Goal: Transaction & Acquisition: Purchase product/service

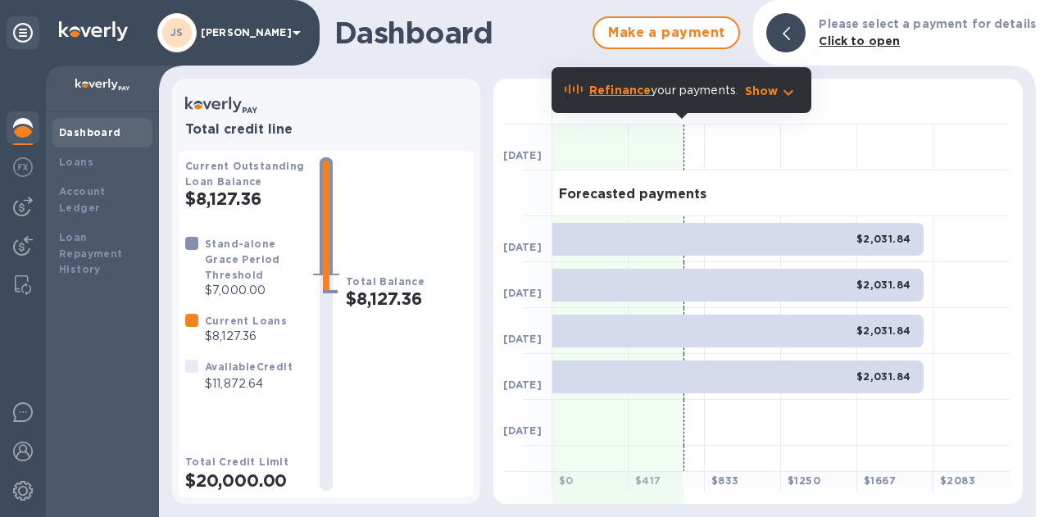
click at [23, 180] on div at bounding box center [23, 169] width 33 height 36
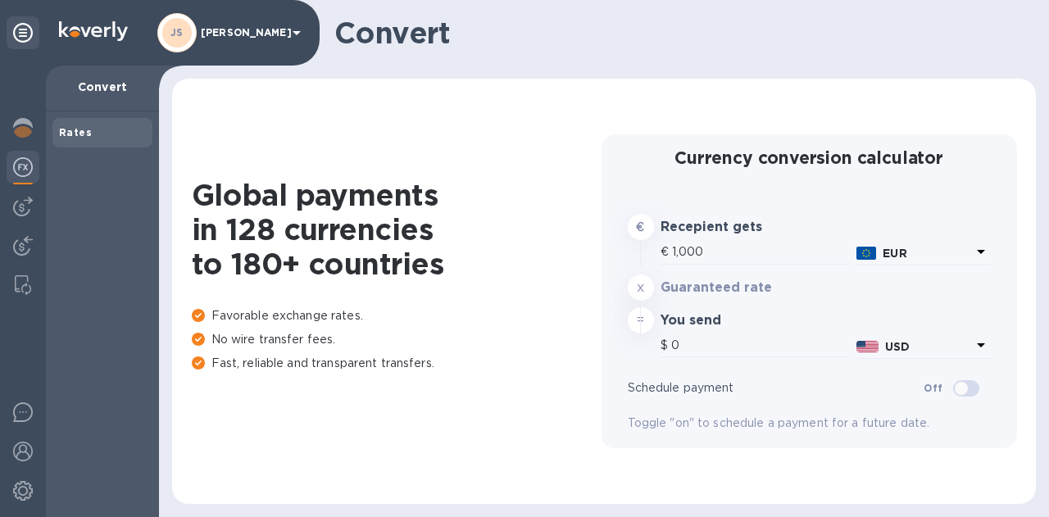
click at [28, 203] on img at bounding box center [23, 207] width 20 height 20
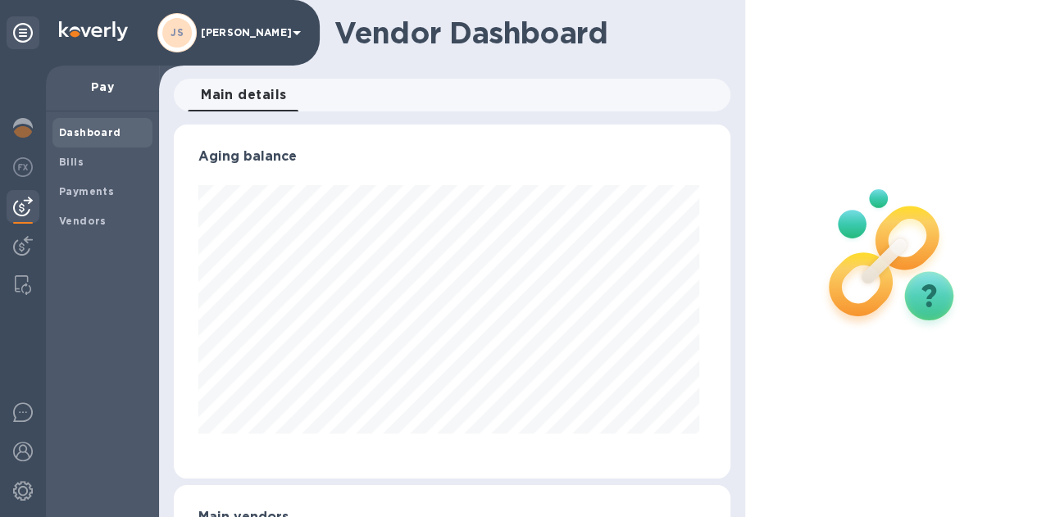
click at [81, 169] on span "Bills" at bounding box center [71, 162] width 25 height 16
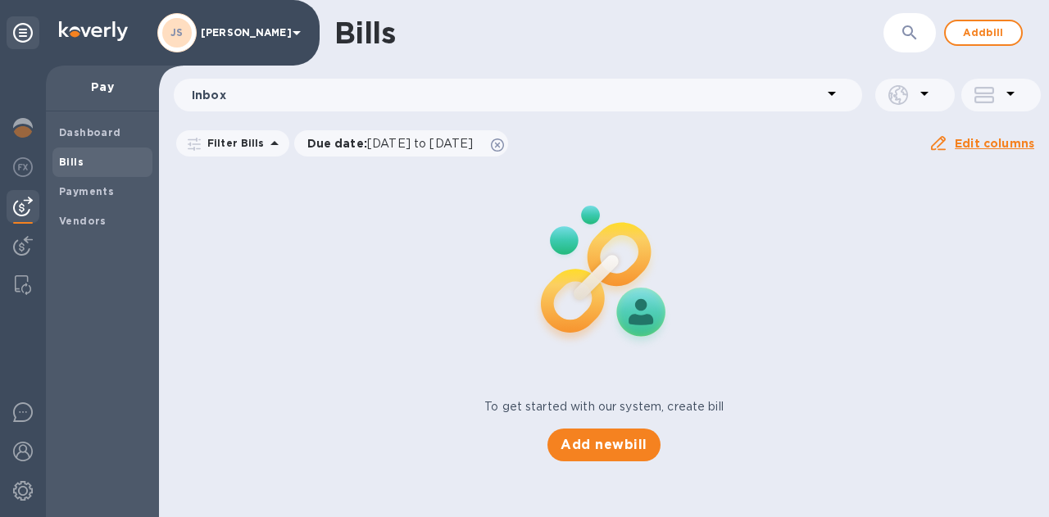
click at [976, 35] on span "Add bill" at bounding box center [983, 33] width 49 height 20
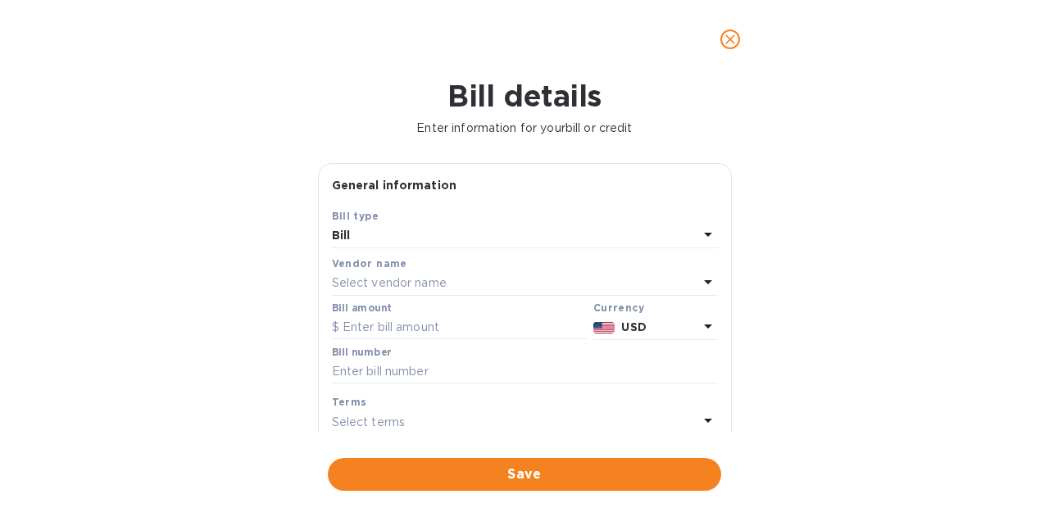
click at [461, 278] on div "Select vendor name" at bounding box center [515, 283] width 366 height 23
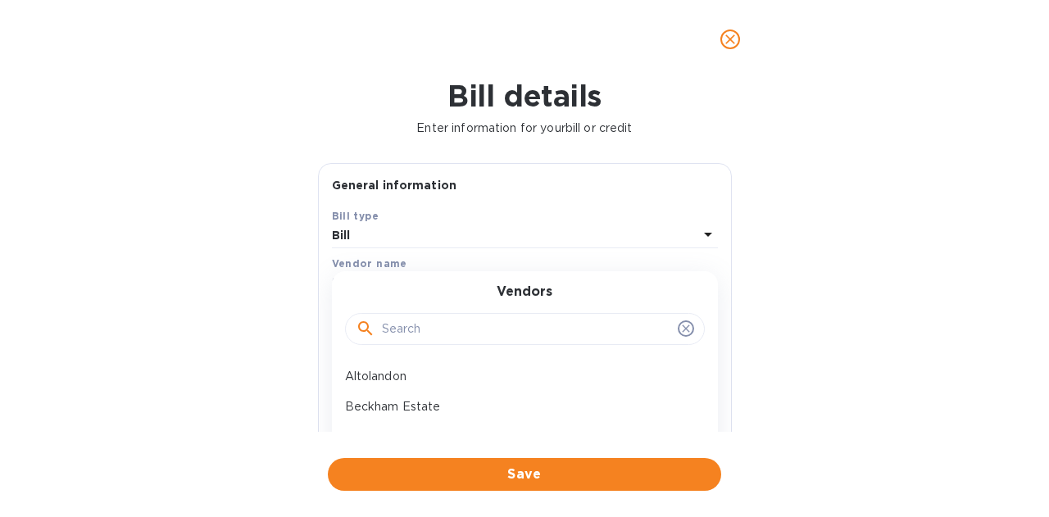
click at [423, 325] on input "text" at bounding box center [526, 329] width 289 height 25
type input "raison"
click at [416, 389] on div "Raison Wine Merchant" at bounding box center [519, 377] width 360 height 30
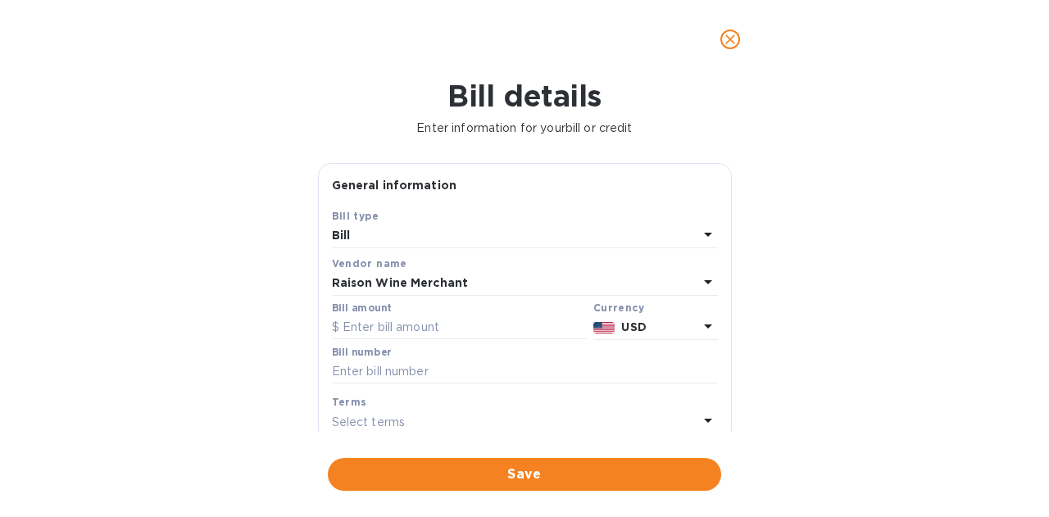
click at [416, 333] on input "text" at bounding box center [459, 328] width 255 height 25
drag, startPoint x: 371, startPoint y: 332, endPoint x: 264, endPoint y: 321, distance: 107.2
click at [264, 321] on div "Bill details Enter information for your bill or credit General information Save…" at bounding box center [524, 298] width 1049 height 439
type input "1,358.25"
click at [375, 370] on input "text" at bounding box center [525, 372] width 386 height 25
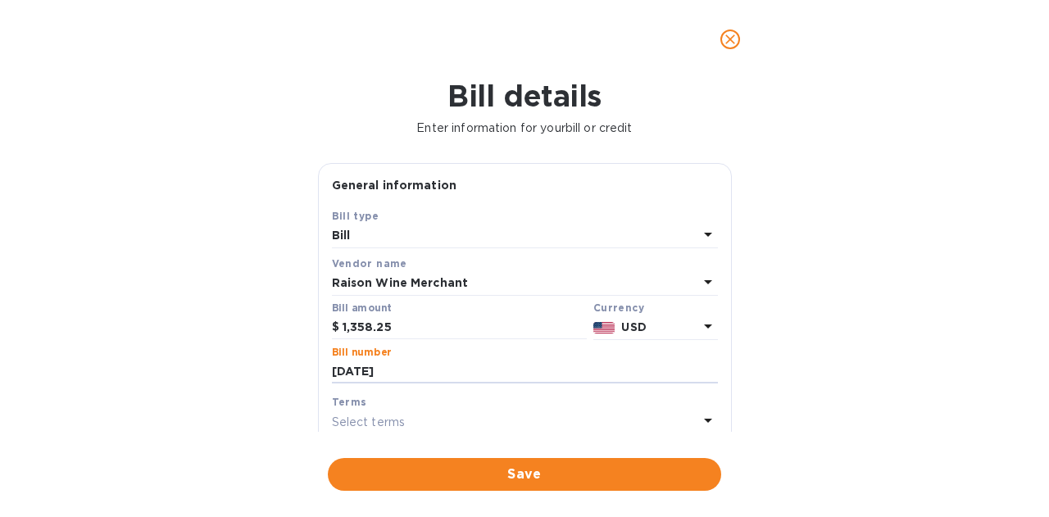
type input "[DATE]"
drag, startPoint x: 408, startPoint y: 326, endPoint x: 304, endPoint y: 324, distance: 104.2
click at [288, 322] on div "Bill details Enter information for your bill or credit General information Save…" at bounding box center [524, 298] width 1049 height 439
click at [594, 473] on span "Save" at bounding box center [524, 475] width 367 height 20
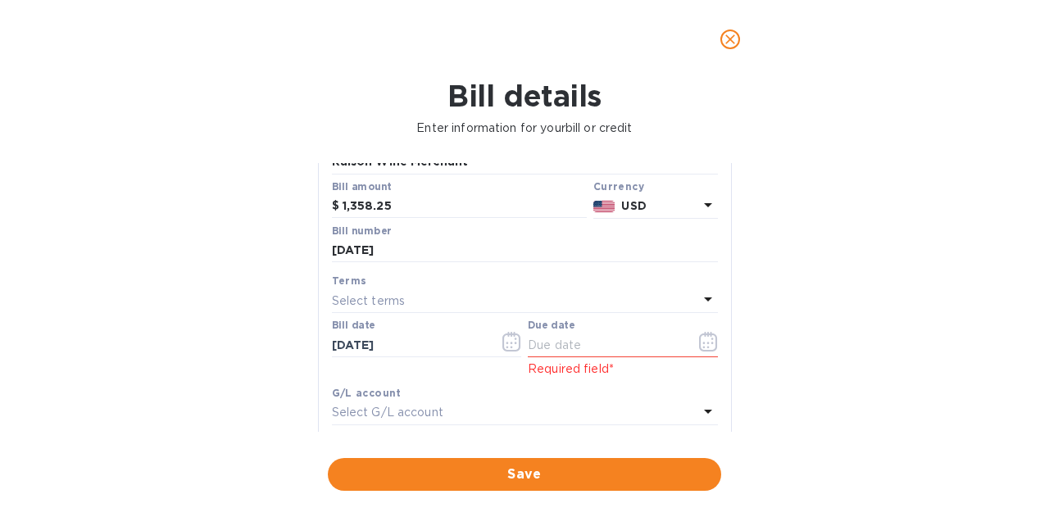
scroll to position [164, 0]
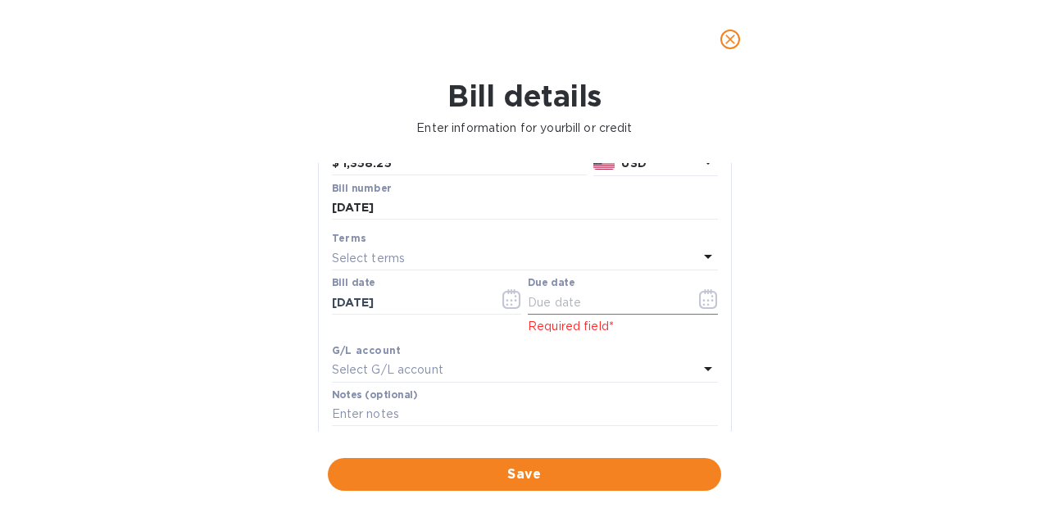
click at [582, 312] on input "text" at bounding box center [605, 302] width 155 height 25
click at [690, 298] on button "button" at bounding box center [709, 299] width 39 height 39
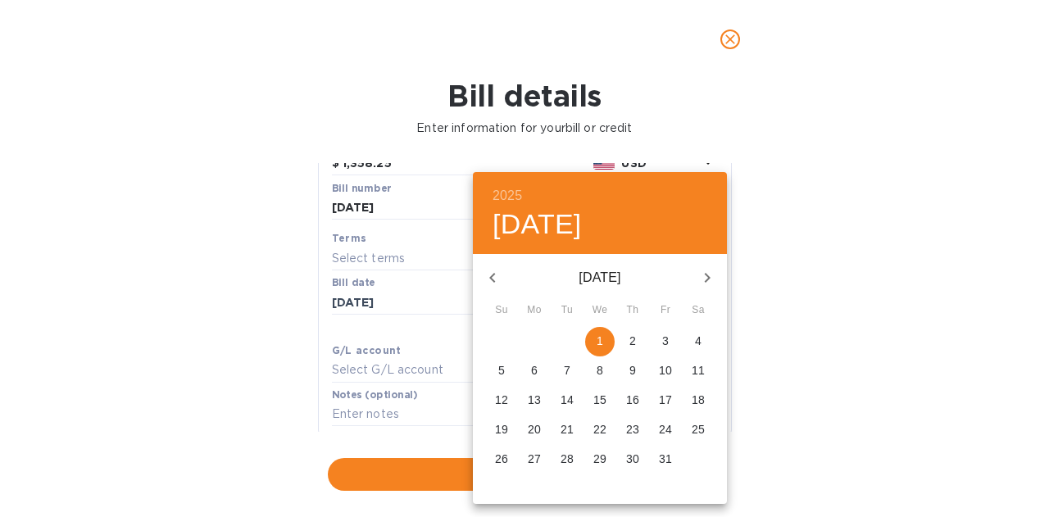
click at [669, 345] on span "3" at bounding box center [666, 341] width 30 height 16
type input "[DATE]"
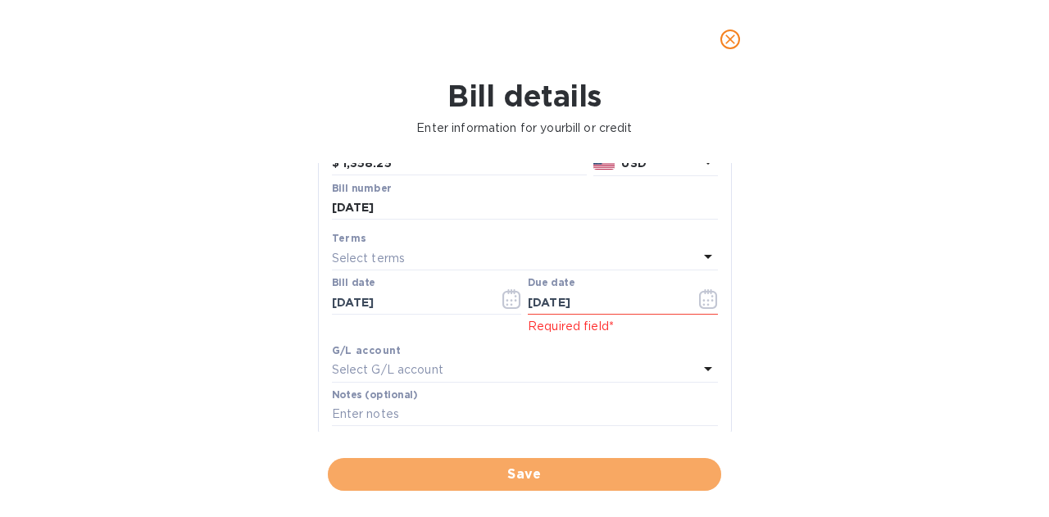
click at [541, 465] on span "Save" at bounding box center [524, 475] width 367 height 20
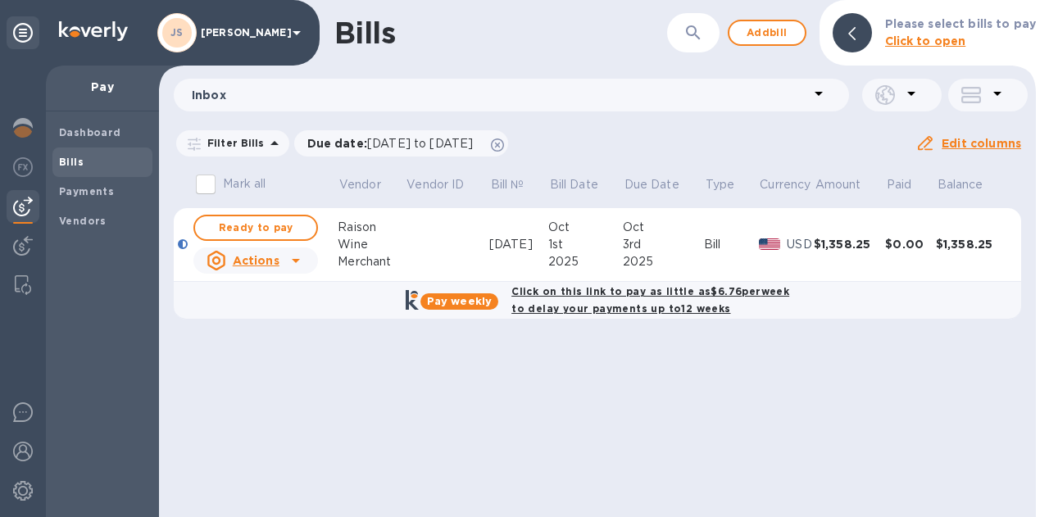
click at [282, 233] on span "Ready to pay" at bounding box center [255, 228] width 95 height 20
checkbox input "true"
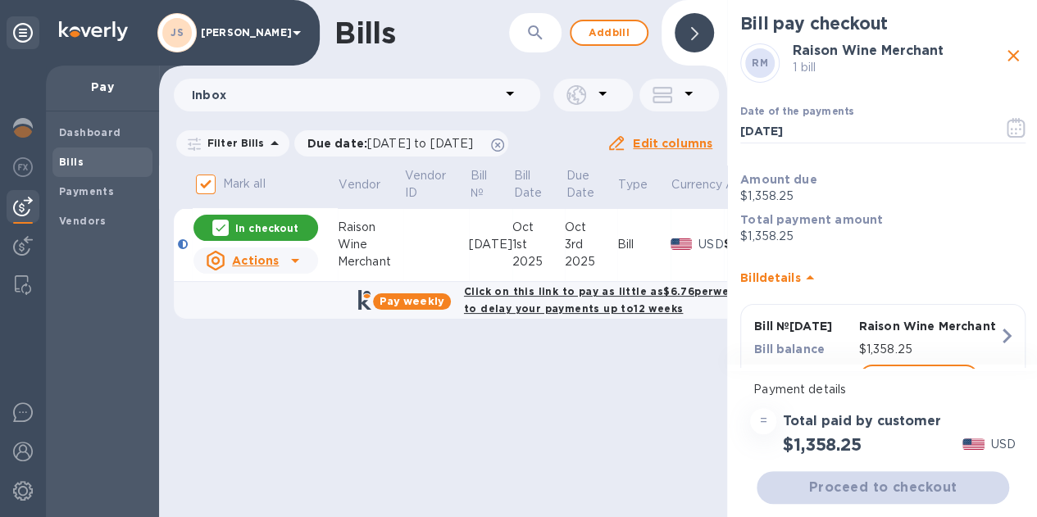
click at [1007, 130] on icon "button" at bounding box center [1016, 128] width 19 height 20
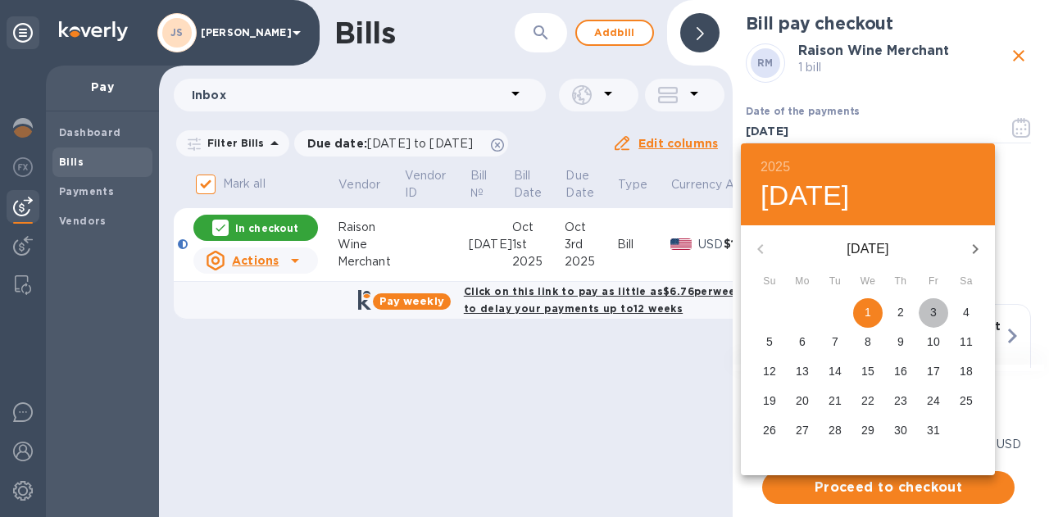
click at [934, 311] on p "3" at bounding box center [934, 312] width 7 height 16
type input "[DATE]"
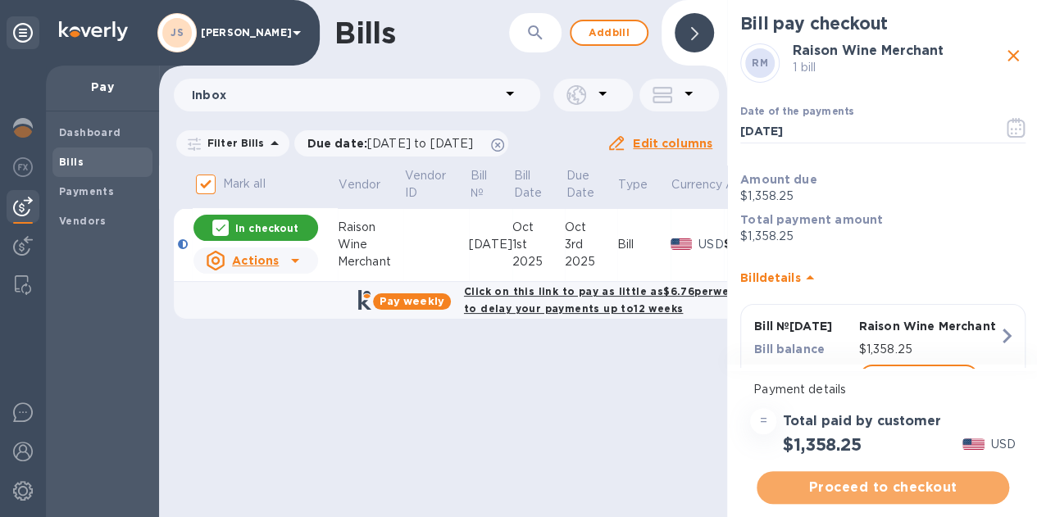
click at [893, 492] on span "Proceed to checkout" at bounding box center [883, 488] width 226 height 20
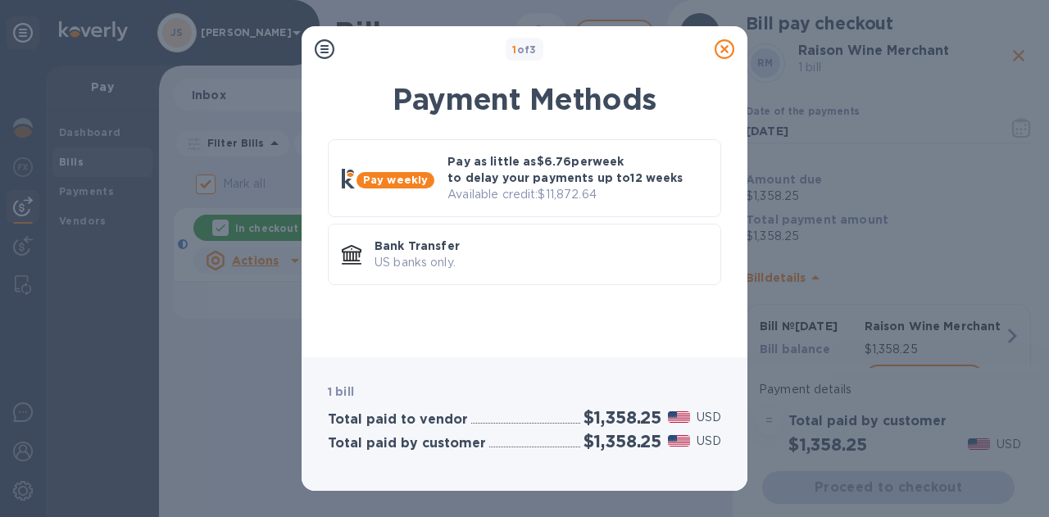
click at [517, 271] on div "Bank Transfer US banks only." at bounding box center [541, 254] width 346 height 47
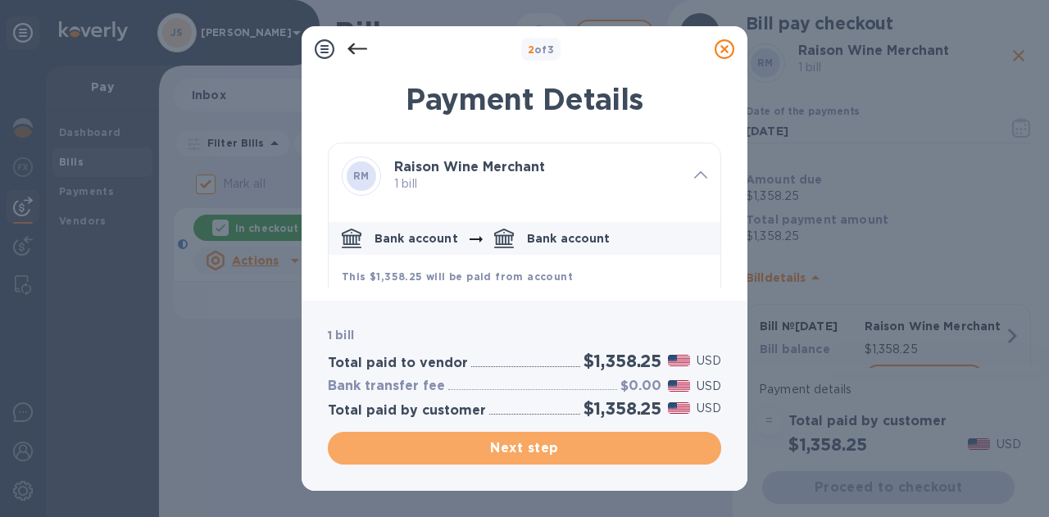
click at [560, 439] on span "Next step" at bounding box center [524, 449] width 367 height 20
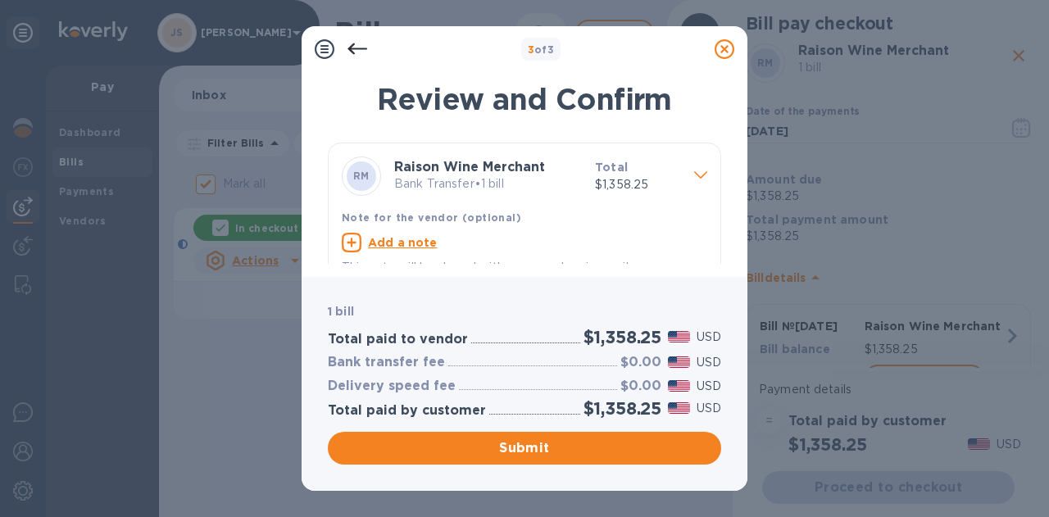
click at [385, 242] on u "Add a note" at bounding box center [403, 242] width 70 height 13
click at [387, 242] on textarea at bounding box center [511, 245] width 339 height 14
drag, startPoint x: 325, startPoint y: 247, endPoint x: 274, endPoint y: 234, distance: 52.5
click at [276, 239] on div "3 of 3 Review and Confirm [PERSON_NAME] Wine Merchant Bank Transfer • 1 bill To…" at bounding box center [524, 258] width 1049 height 517
type textarea "[DATE]"
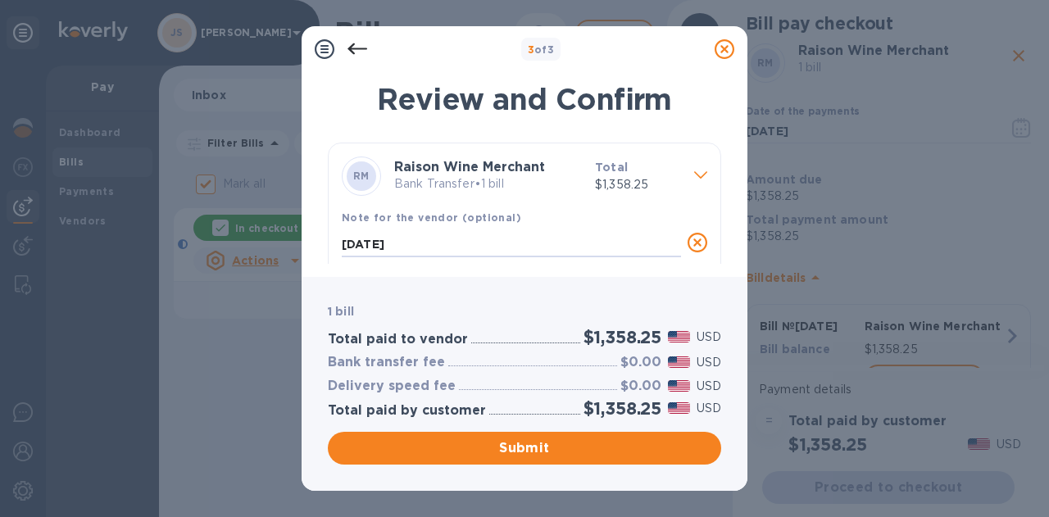
click at [481, 455] on span "Submit" at bounding box center [524, 449] width 367 height 20
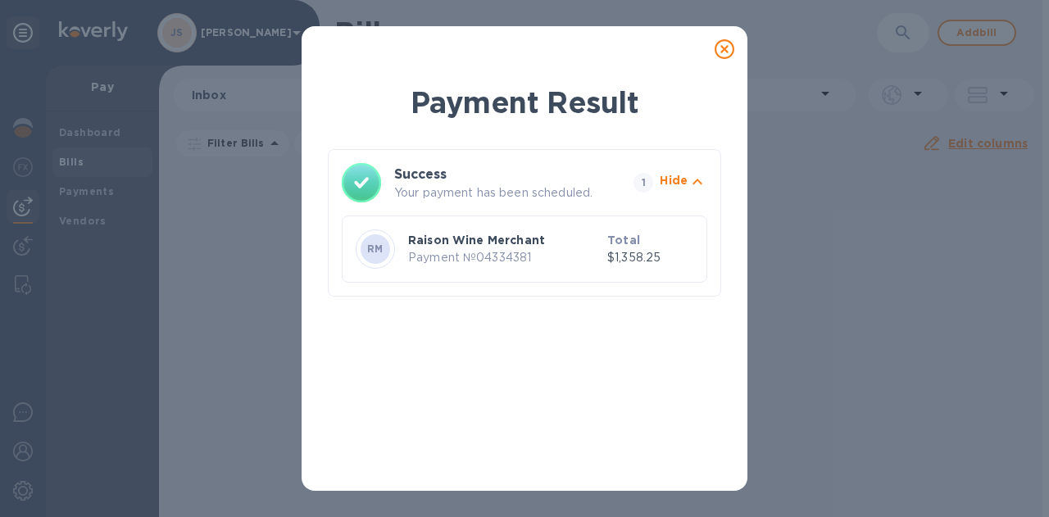
click at [720, 50] on icon at bounding box center [725, 49] width 20 height 20
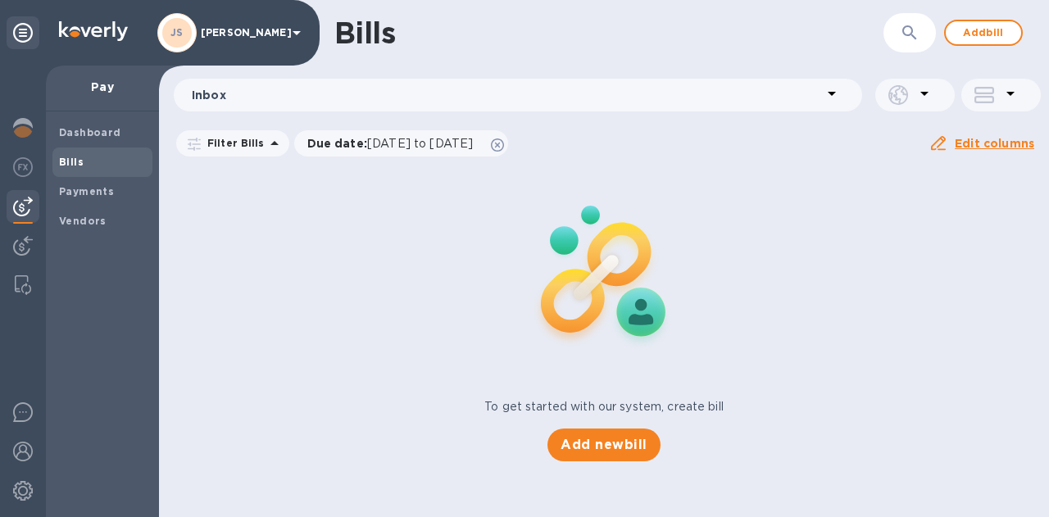
click at [973, 29] on span "Add bill" at bounding box center [983, 33] width 49 height 20
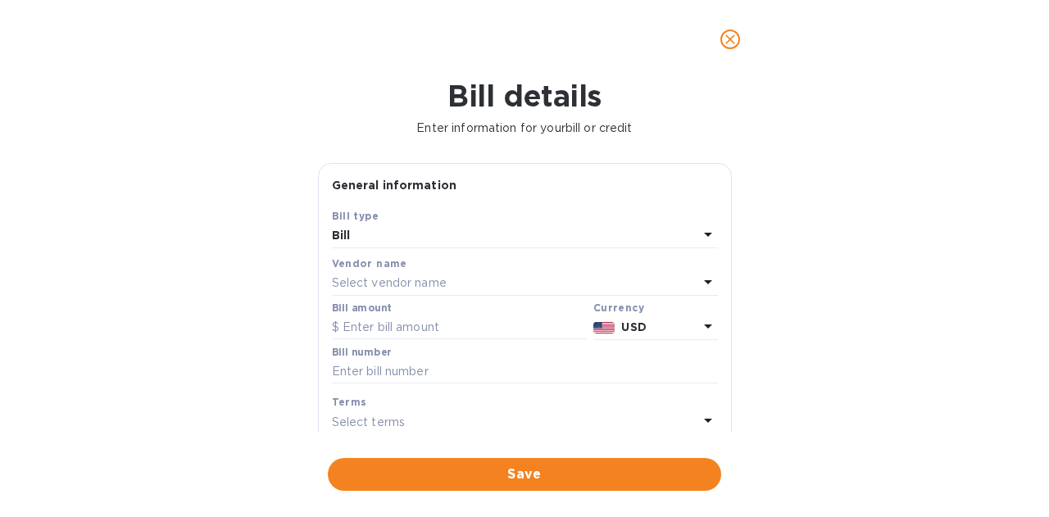
click at [399, 283] on p "Select vendor name" at bounding box center [389, 283] width 115 height 17
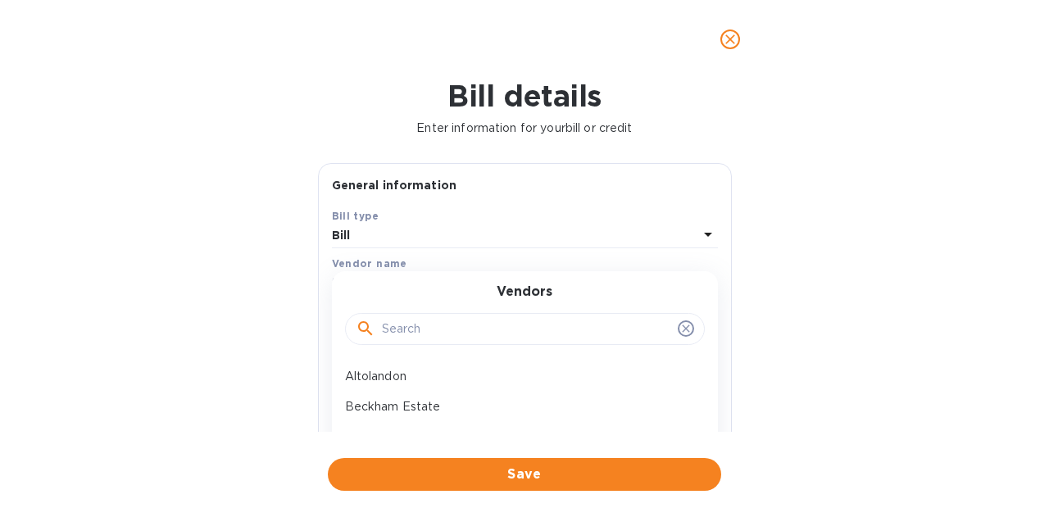
click at [399, 330] on input "text" at bounding box center [526, 329] width 289 height 25
type input "usa"
click at [422, 365] on div "USA Wine Imports" at bounding box center [519, 377] width 360 height 30
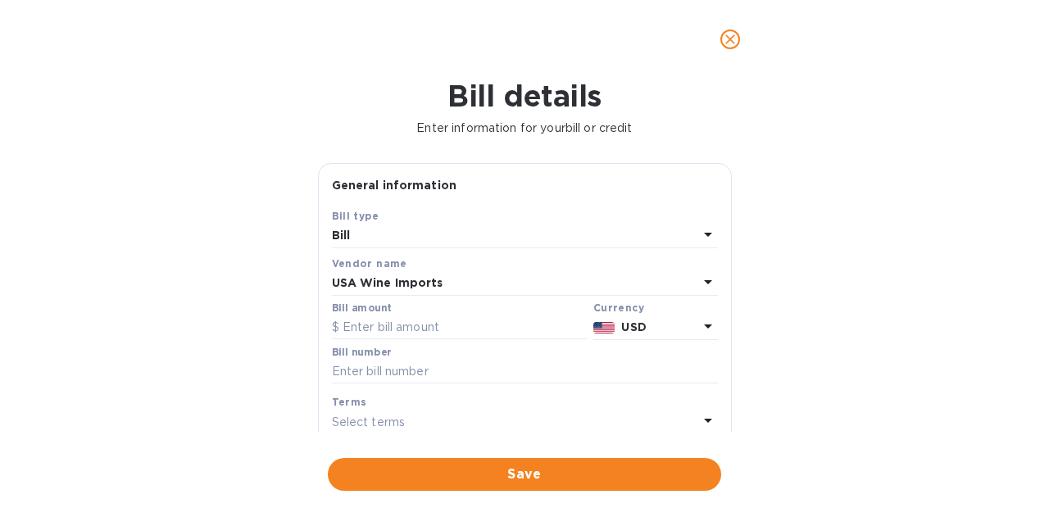
click at [439, 322] on input "text" at bounding box center [459, 328] width 255 height 25
click at [429, 325] on input "text" at bounding box center [459, 328] width 255 height 25
paste input "14,478.52"
type input "14,478.52"
click at [416, 368] on input "text" at bounding box center [525, 372] width 386 height 25
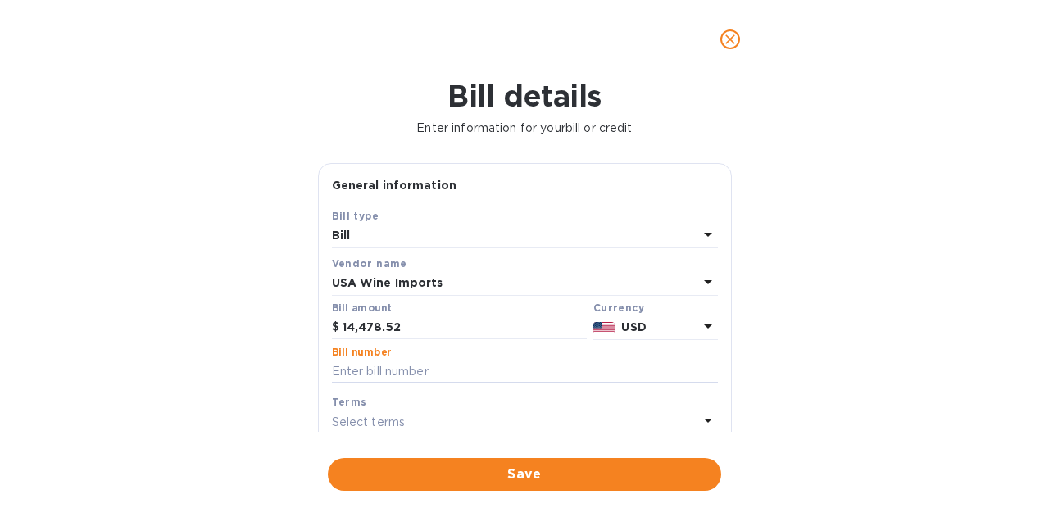
paste input "US1834422"
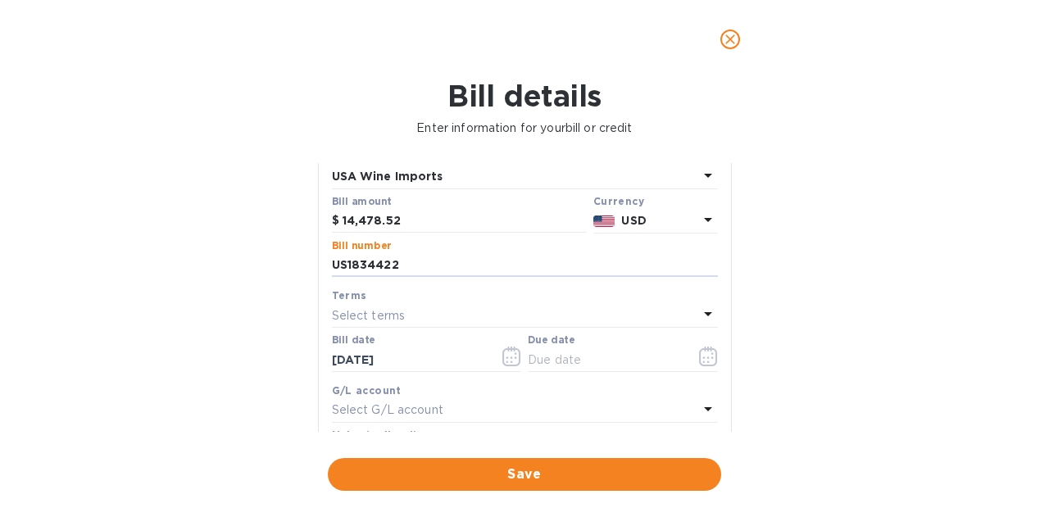
scroll to position [246, 0]
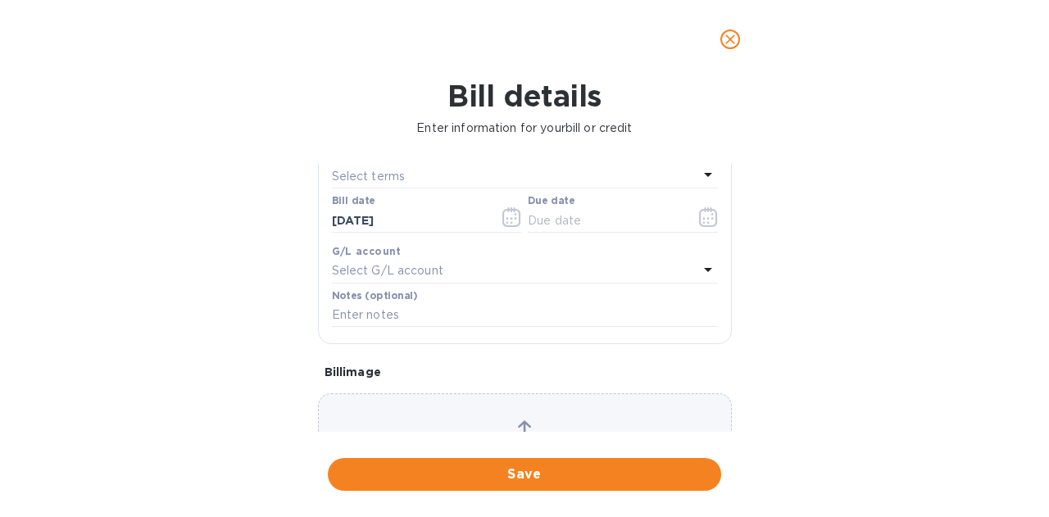
type input "US1834422"
click at [699, 216] on icon "button" at bounding box center [708, 217] width 19 height 20
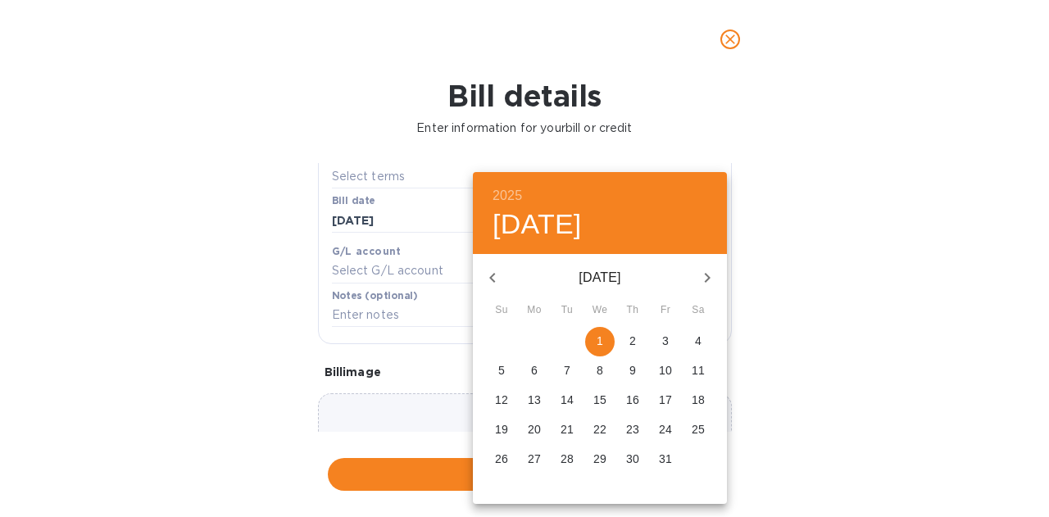
click at [643, 341] on span "2" at bounding box center [633, 341] width 30 height 16
type input "[DATE]"
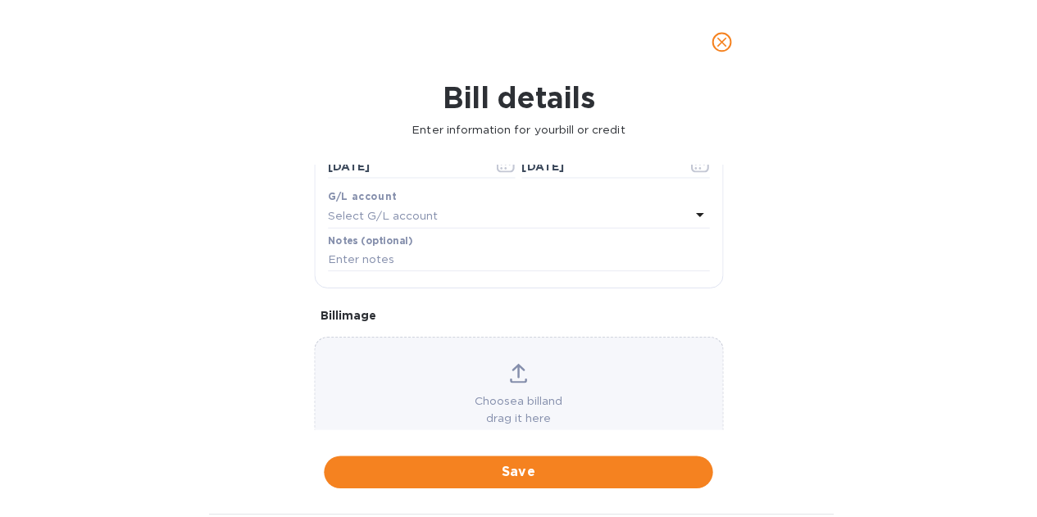
scroll to position [328, 0]
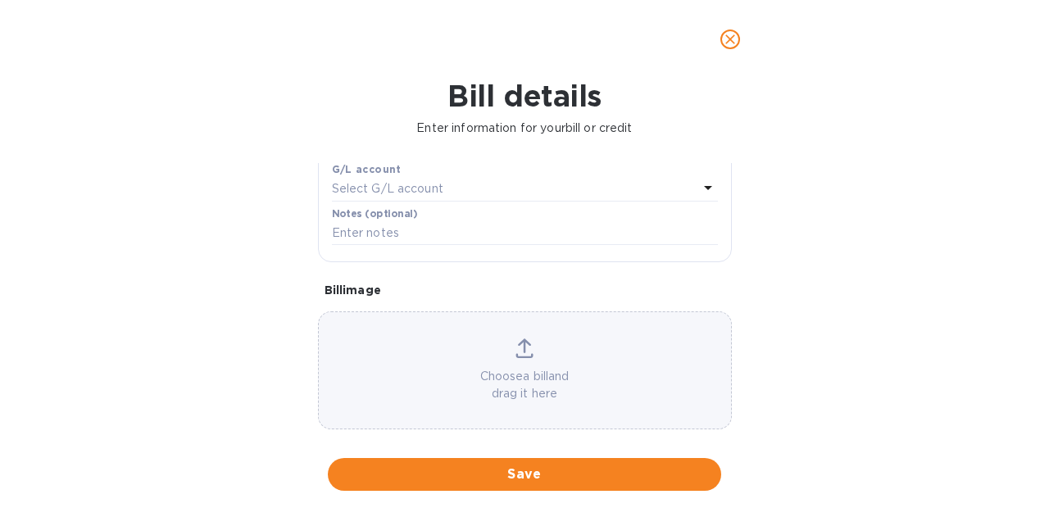
click at [599, 473] on span "Save" at bounding box center [524, 475] width 367 height 20
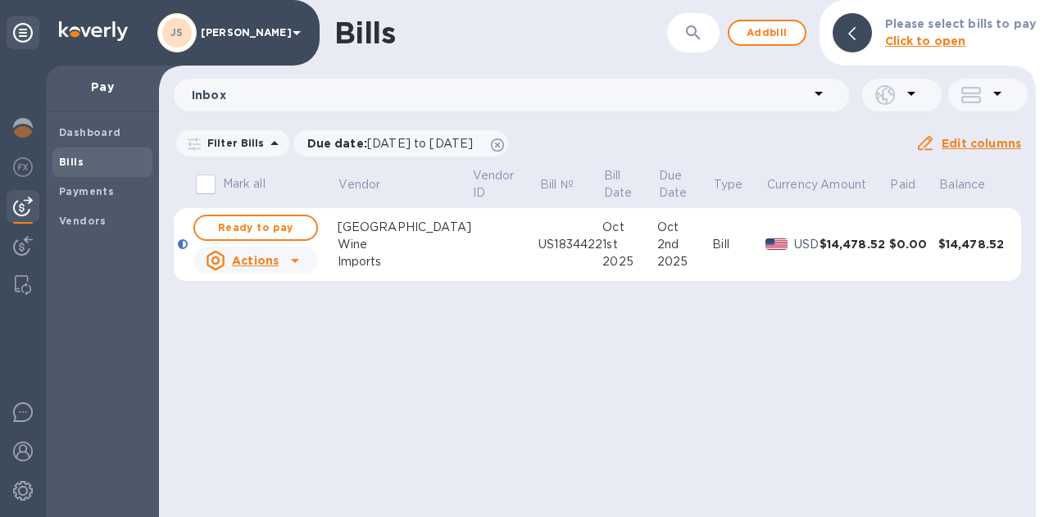
click at [292, 230] on span "Ready to pay" at bounding box center [255, 228] width 95 height 20
checkbox input "true"
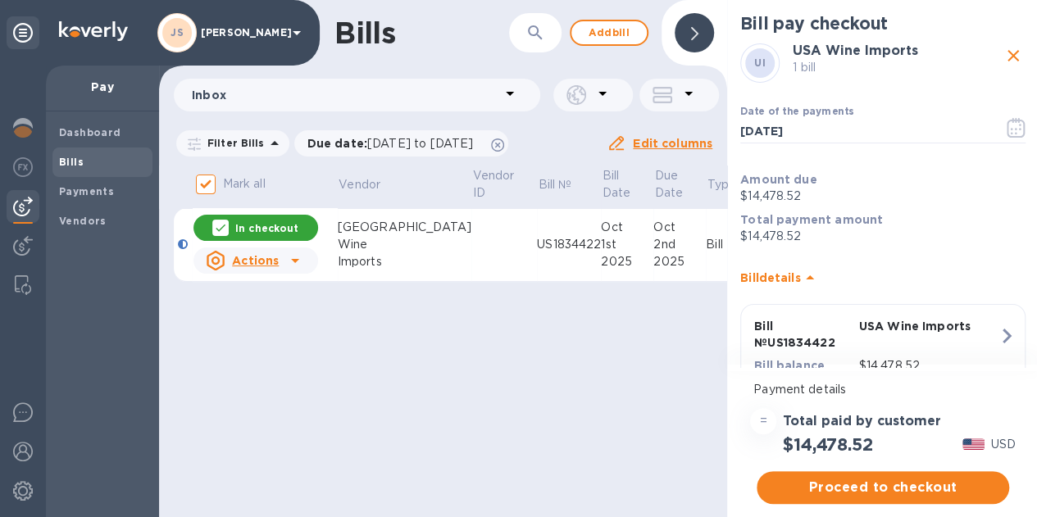
click at [1007, 129] on icon "button" at bounding box center [1016, 128] width 19 height 20
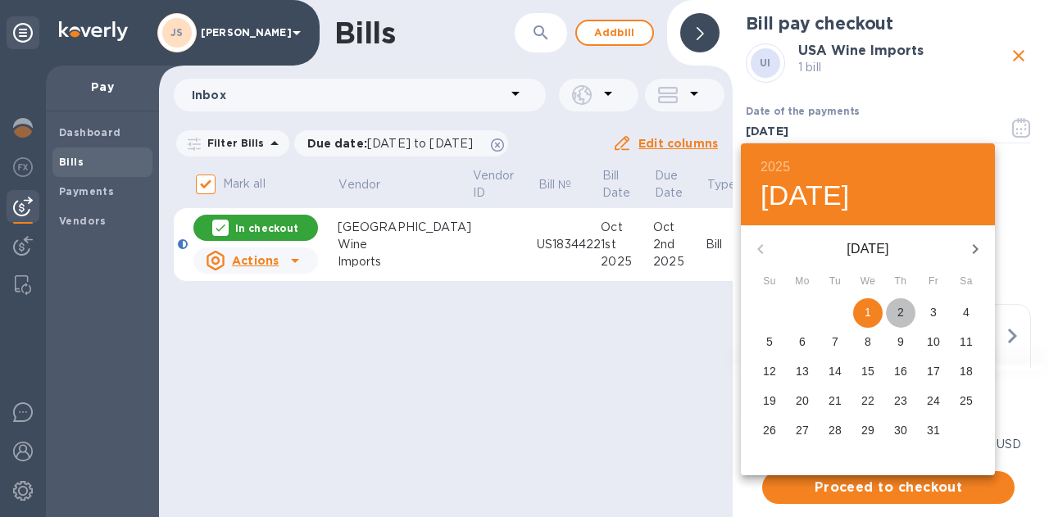
click at [904, 314] on span "2" at bounding box center [901, 312] width 30 height 16
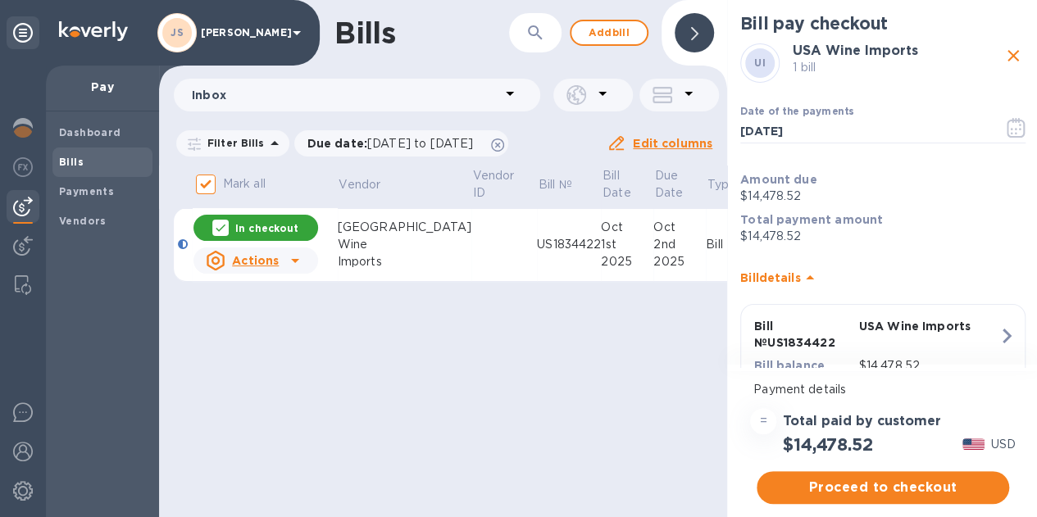
click at [1012, 129] on icon "button" at bounding box center [1016, 128] width 19 height 20
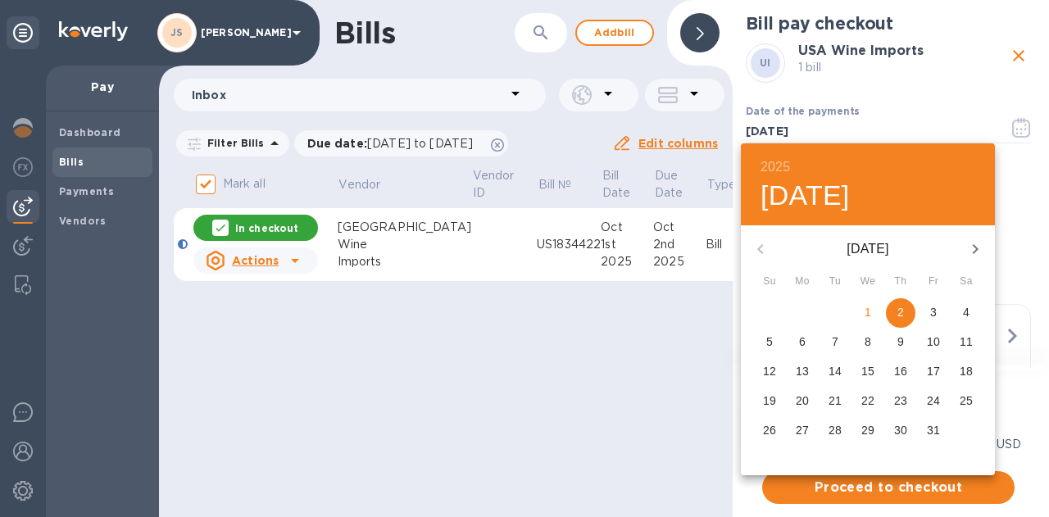
click at [972, 309] on span "4" at bounding box center [967, 312] width 30 height 16
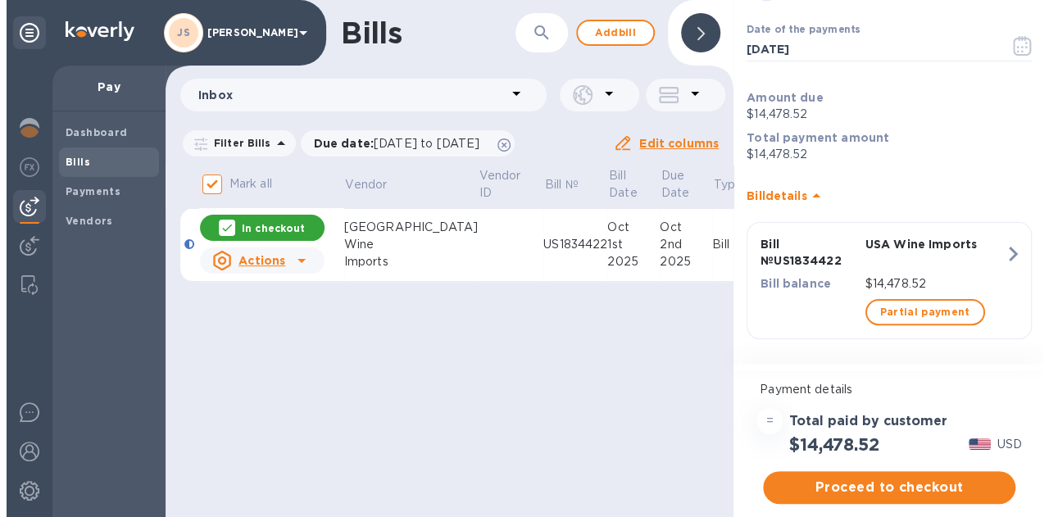
scroll to position [0, 0]
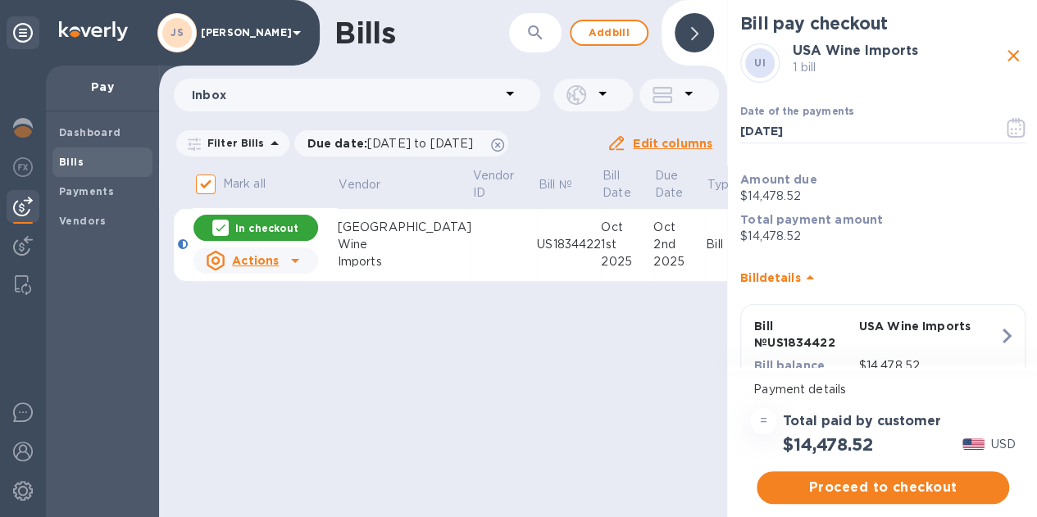
click at [860, 485] on span "Proceed to checkout" at bounding box center [883, 488] width 226 height 20
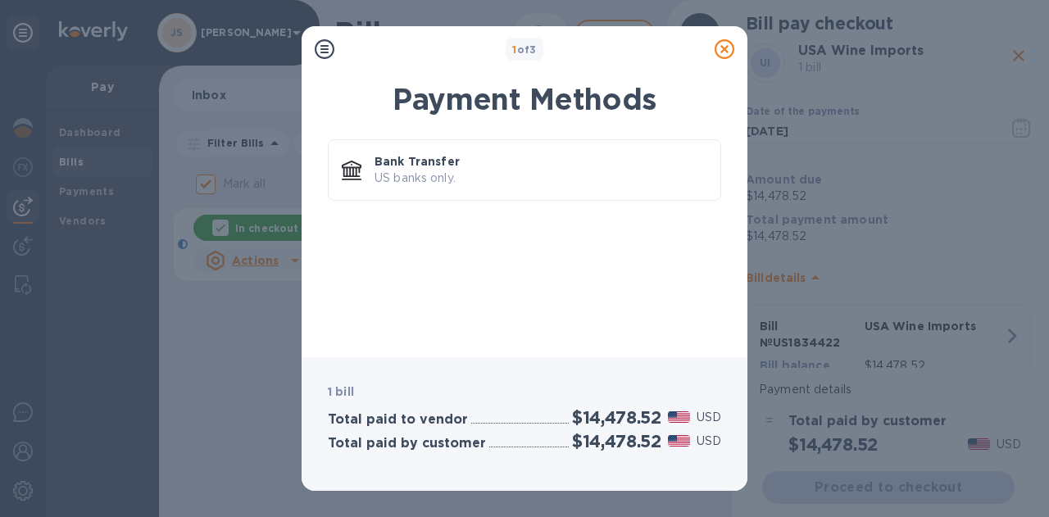
click at [726, 51] on icon at bounding box center [725, 49] width 20 height 20
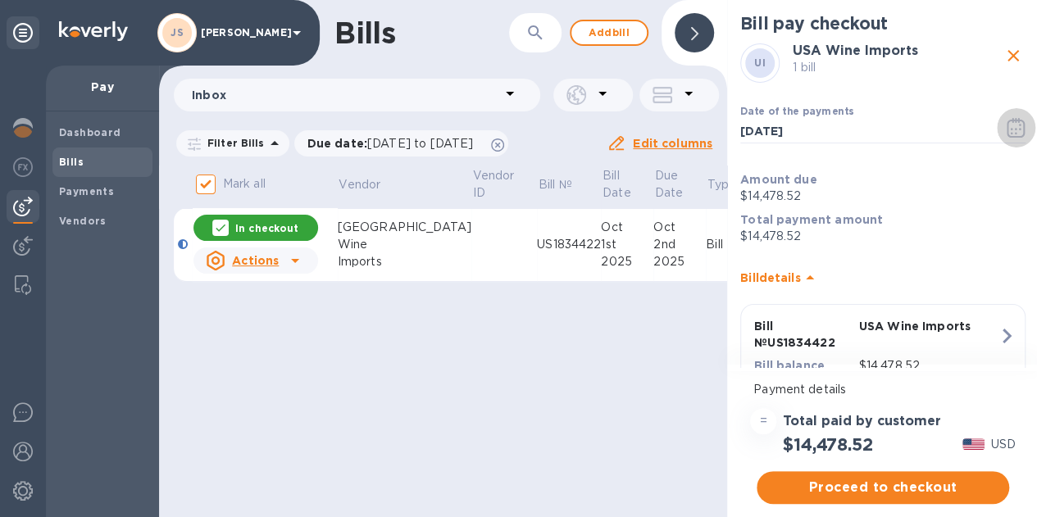
click at [1007, 123] on icon "button" at bounding box center [1016, 128] width 19 height 20
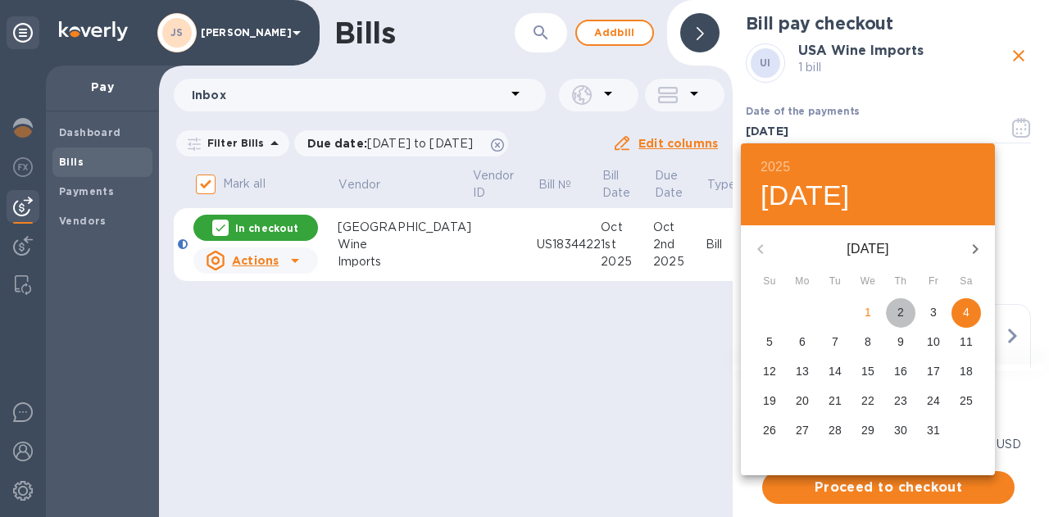
click at [903, 316] on p "2" at bounding box center [901, 312] width 7 height 16
type input "[DATE]"
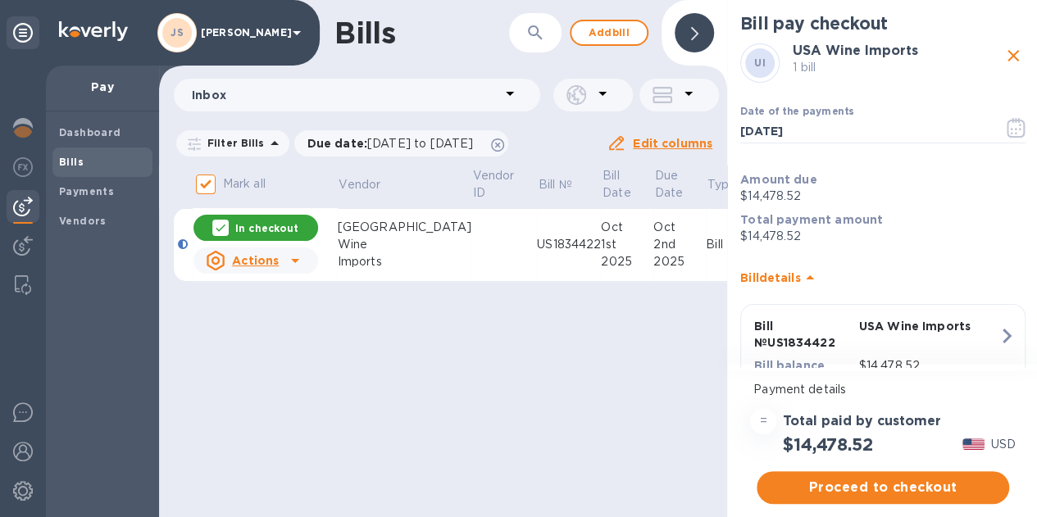
click at [909, 482] on span "Proceed to checkout" at bounding box center [883, 488] width 226 height 20
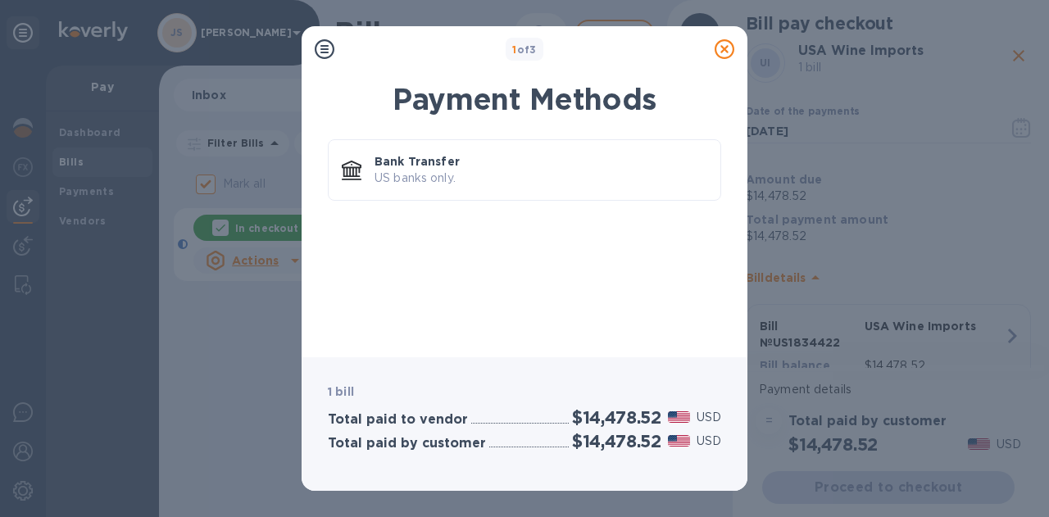
click at [538, 170] on p "US banks only." at bounding box center [541, 178] width 333 height 17
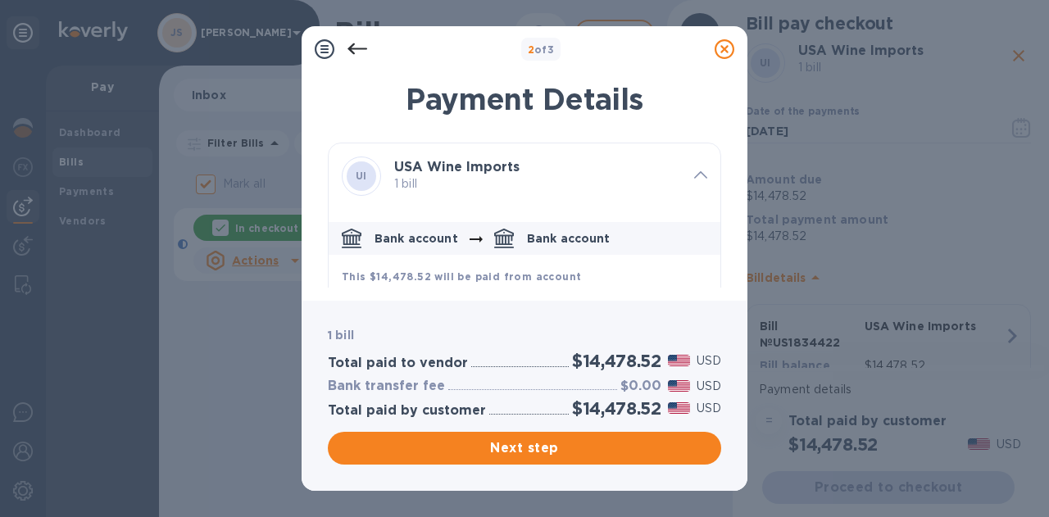
click at [581, 440] on span "Next step" at bounding box center [524, 449] width 367 height 20
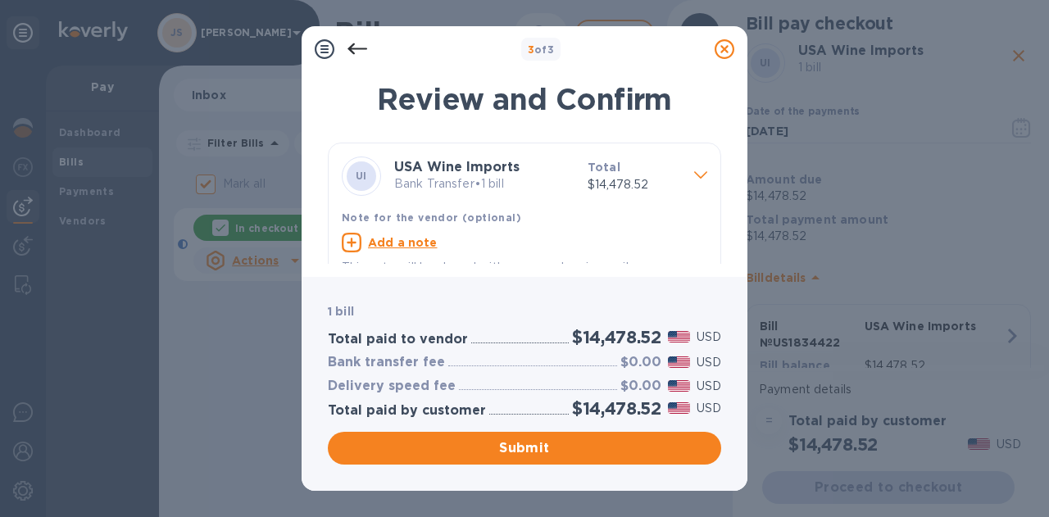
drag, startPoint x: 439, startPoint y: 254, endPoint x: 412, endPoint y: 253, distance: 27.1
click at [439, 254] on div "Add a note" at bounding box center [525, 243] width 372 height 26
click at [399, 252] on div "Add a note" at bounding box center [525, 243] width 366 height 20
click at [390, 241] on textarea at bounding box center [511, 245] width 339 height 14
paste textarea "US1834422"
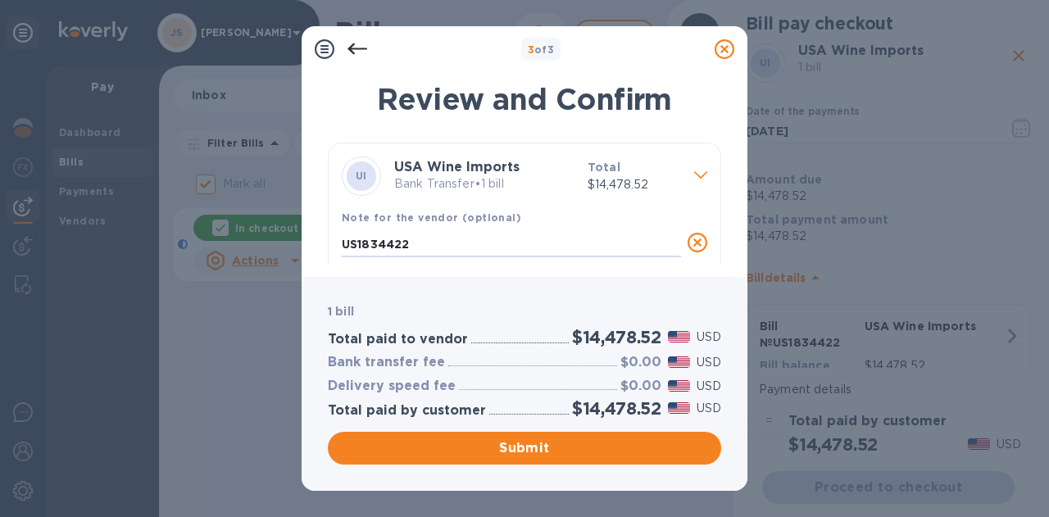
type textarea "US1834422"
click at [608, 447] on span "Submit" at bounding box center [524, 449] width 367 height 20
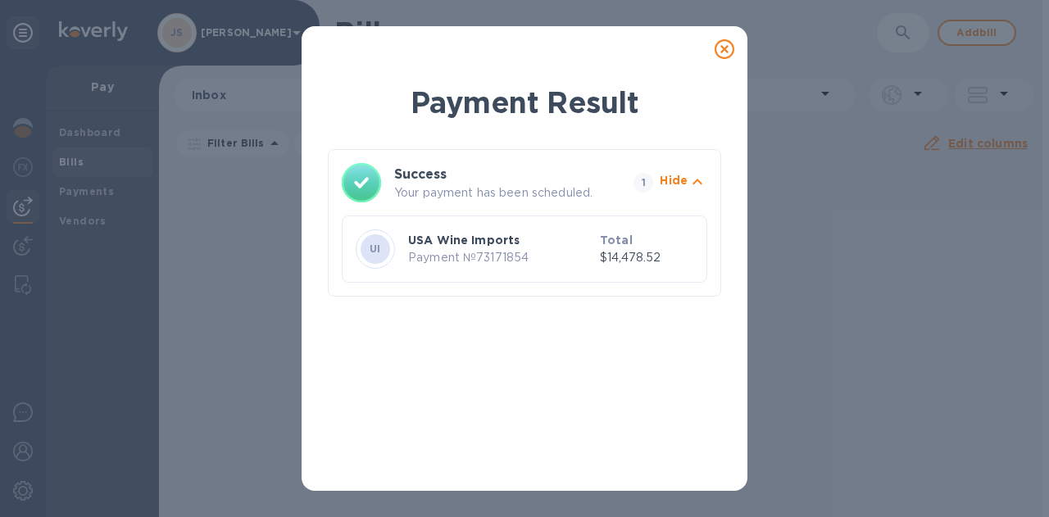
click at [722, 43] on icon at bounding box center [725, 49] width 20 height 20
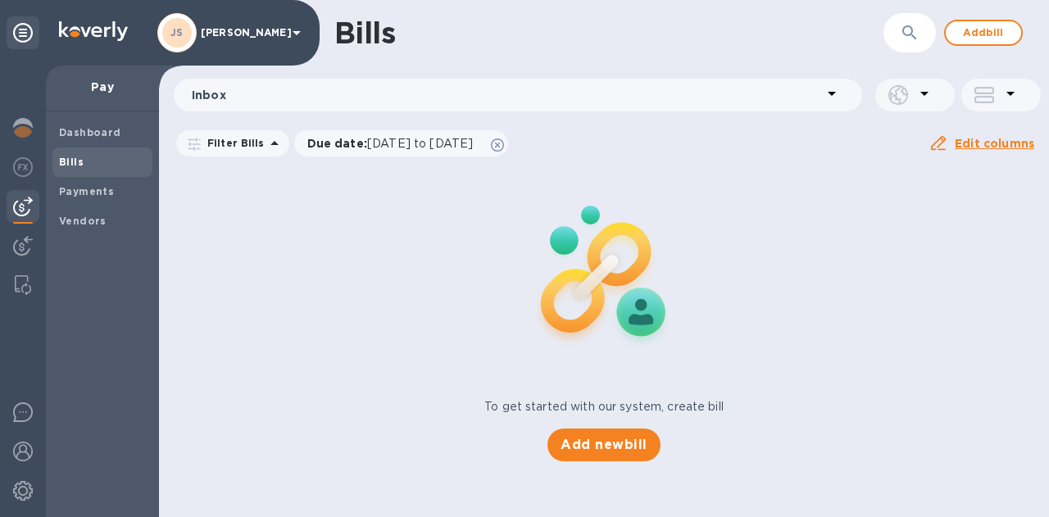
click at [971, 29] on span "Add bill" at bounding box center [983, 33] width 49 height 20
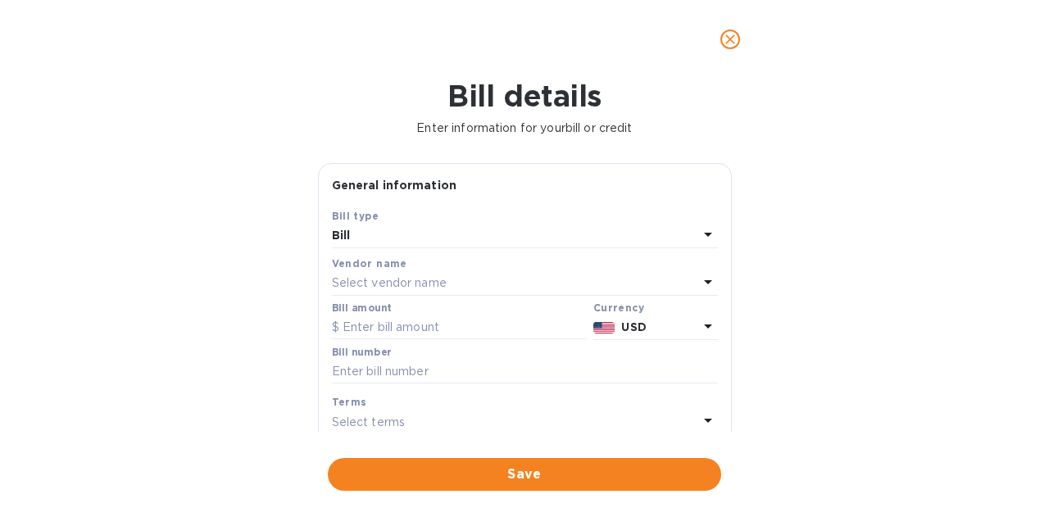
click at [422, 285] on p "Select vendor name" at bounding box center [389, 283] width 115 height 17
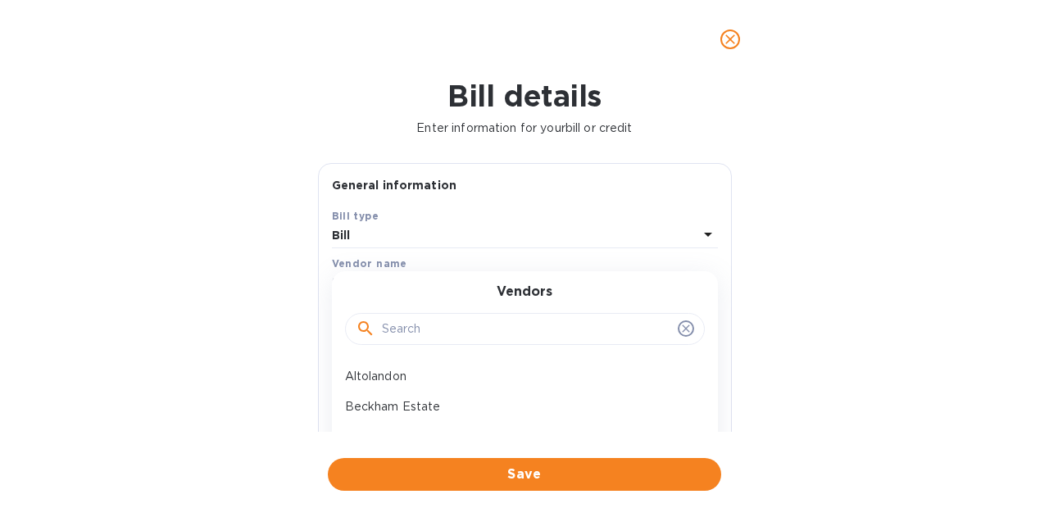
click at [412, 325] on input "text" at bounding box center [526, 329] width 289 height 25
type input "united olive"
click at [433, 373] on p "United Olive Oil Import Corp" at bounding box center [518, 376] width 347 height 17
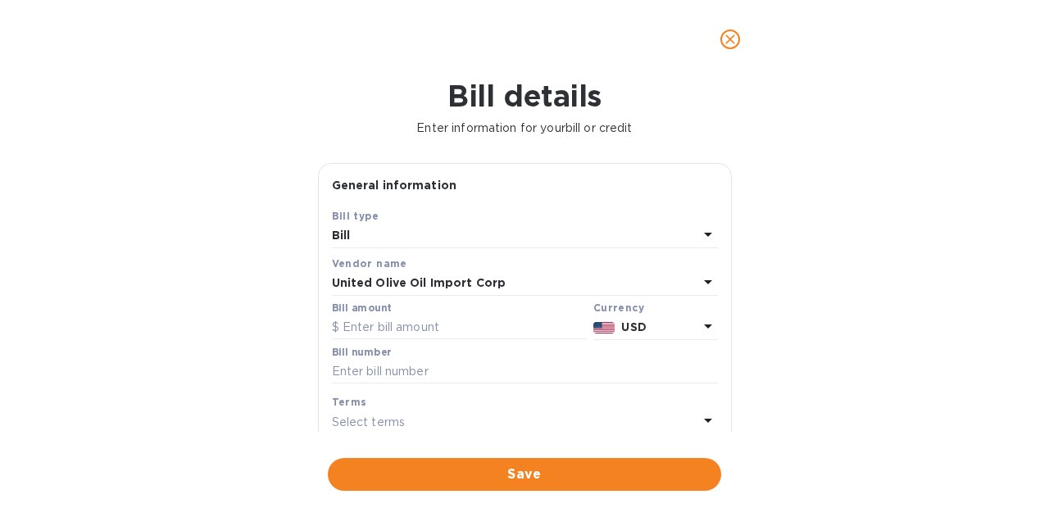
click at [426, 324] on input "text" at bounding box center [459, 328] width 255 height 25
type input "6,207.30"
click at [418, 378] on input "text" at bounding box center [525, 372] width 386 height 25
paste input "INV9377"
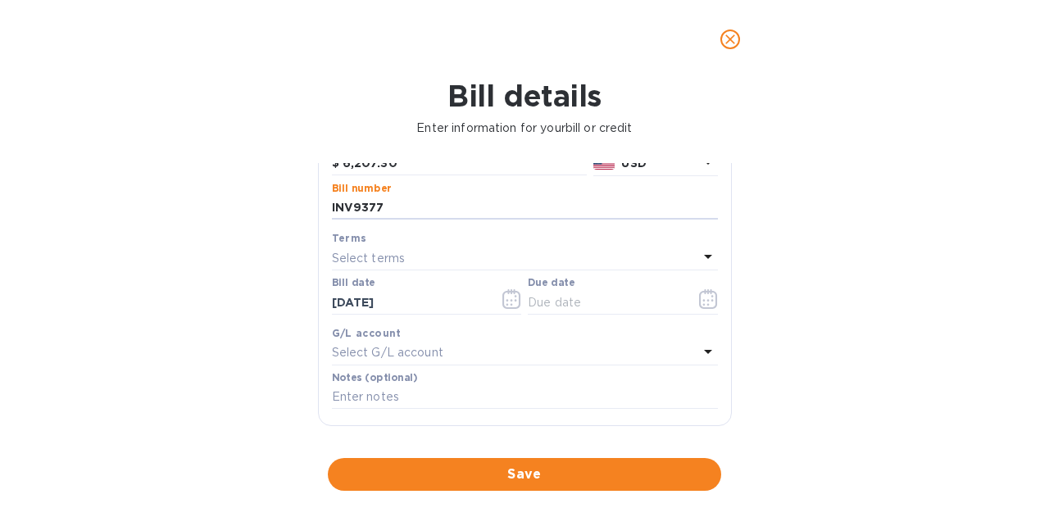
type input "INV9377"
click at [699, 297] on icon "button" at bounding box center [708, 299] width 19 height 20
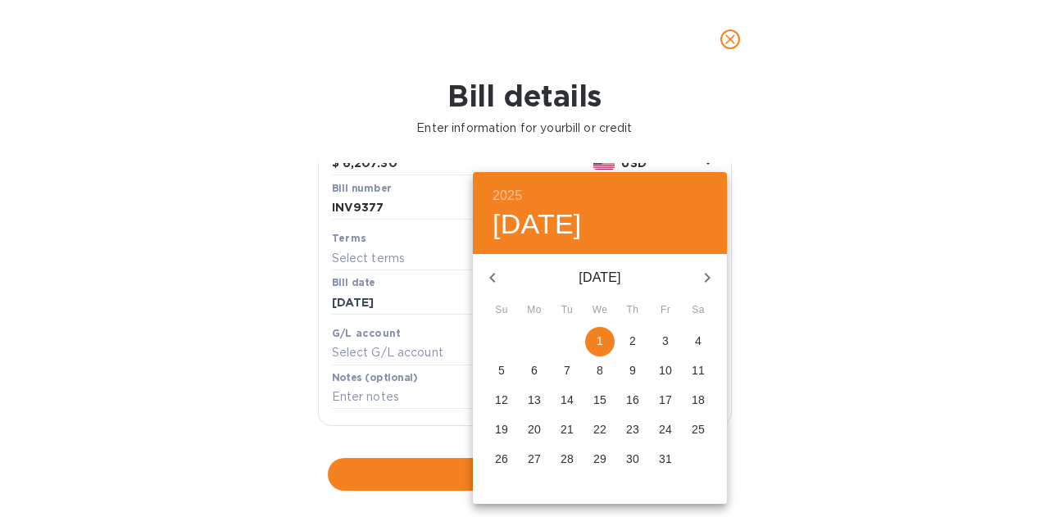
click at [639, 340] on span "2" at bounding box center [633, 341] width 30 height 16
type input "[DATE]"
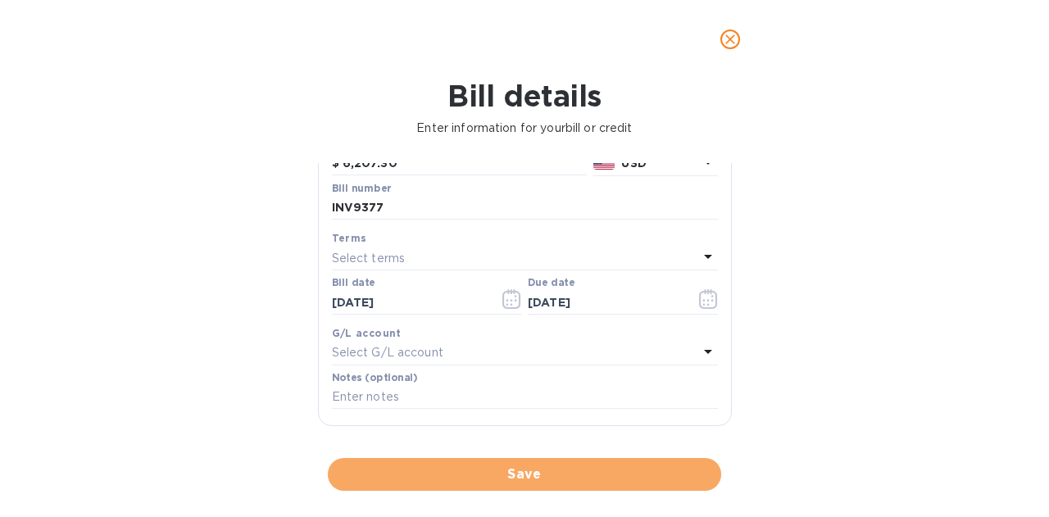
click at [615, 471] on span "Save" at bounding box center [524, 475] width 367 height 20
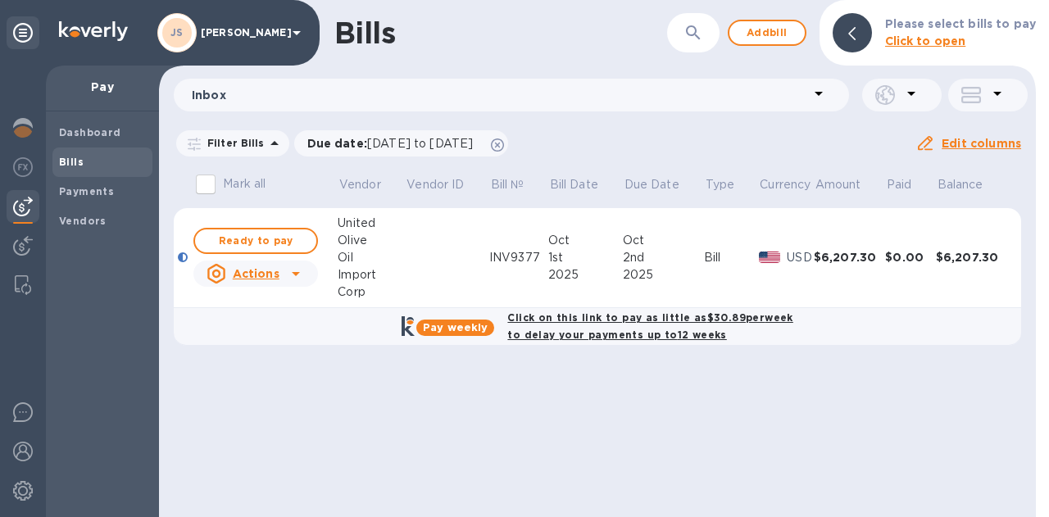
click at [249, 242] on span "Ready to pay" at bounding box center [255, 241] width 95 height 20
checkbox input "true"
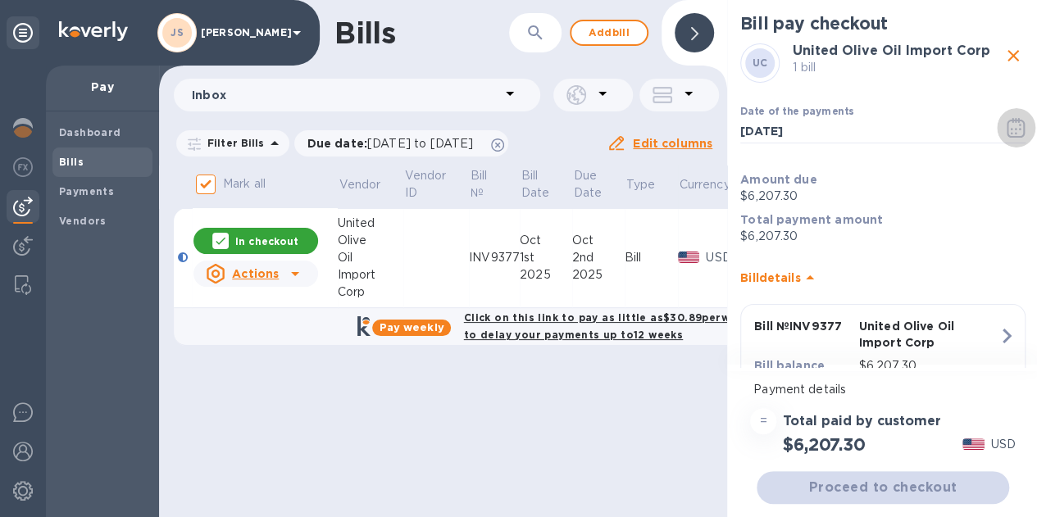
click at [1009, 131] on icon "button" at bounding box center [1016, 128] width 19 height 20
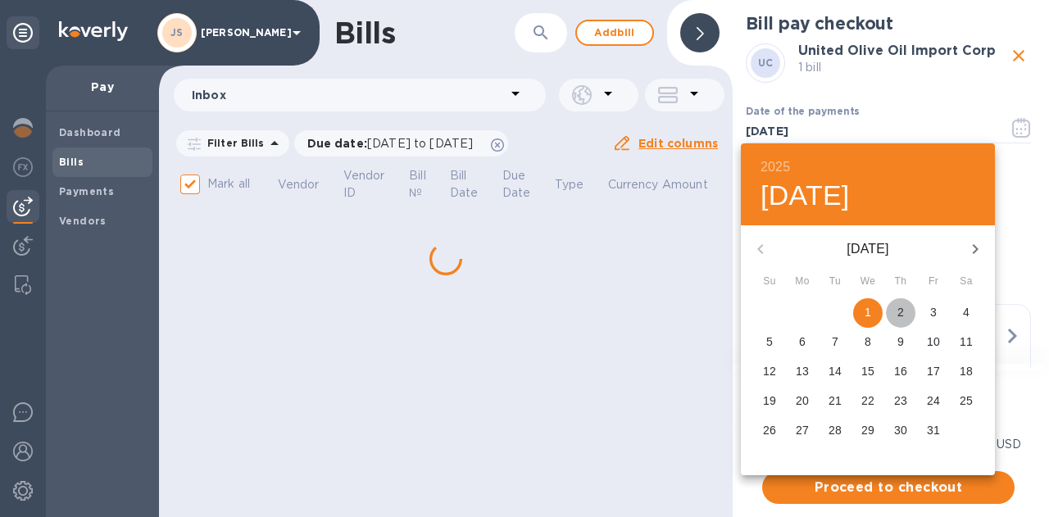
click at [894, 317] on span "2" at bounding box center [901, 312] width 30 height 16
type input "[DATE]"
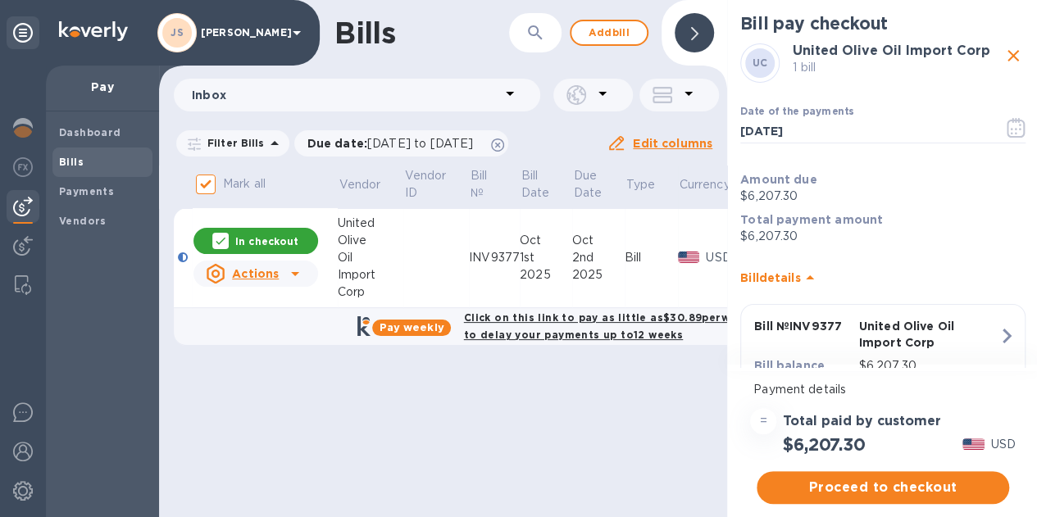
click at [884, 489] on span "Proceed to checkout" at bounding box center [883, 488] width 226 height 20
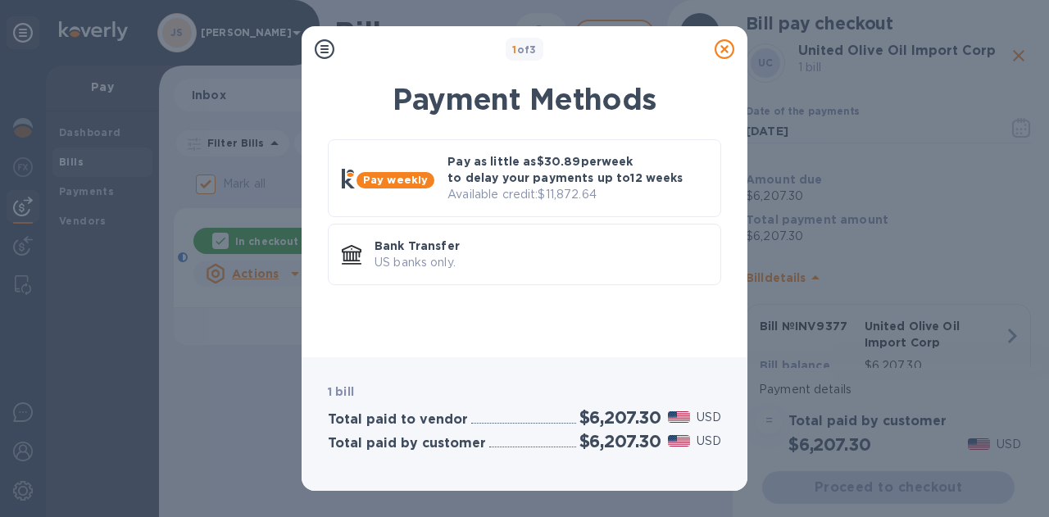
click at [600, 270] on p "US banks only." at bounding box center [541, 262] width 333 height 17
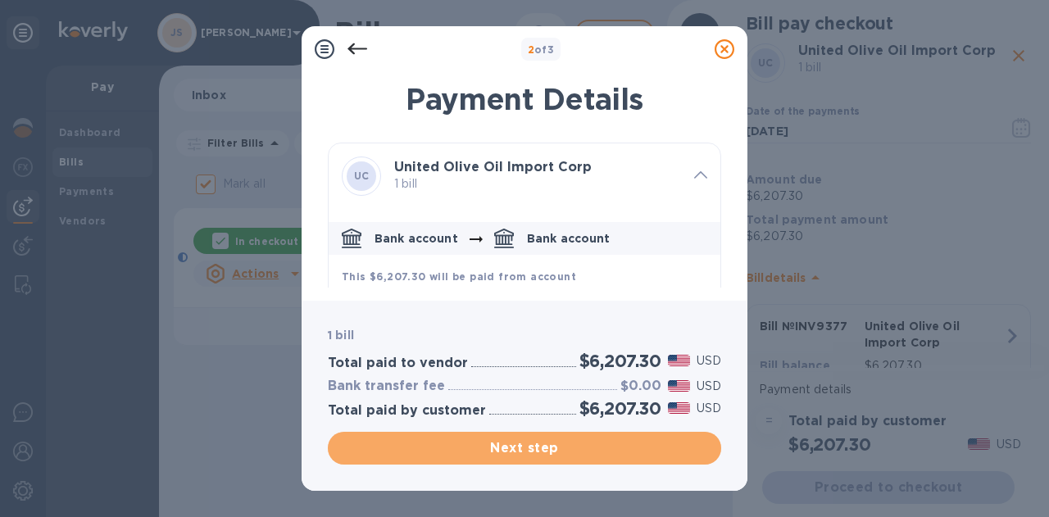
click at [599, 448] on span "Next step" at bounding box center [524, 449] width 367 height 20
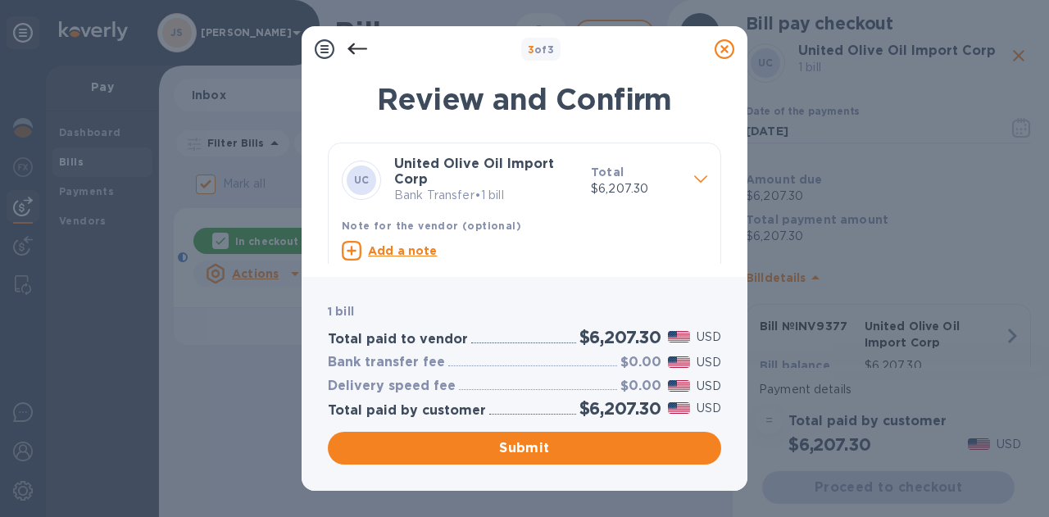
click at [423, 243] on p "Add a note" at bounding box center [403, 251] width 70 height 16
click at [407, 250] on textarea at bounding box center [511, 253] width 339 height 14
paste textarea "INV9377"
type textarea "INV9377"
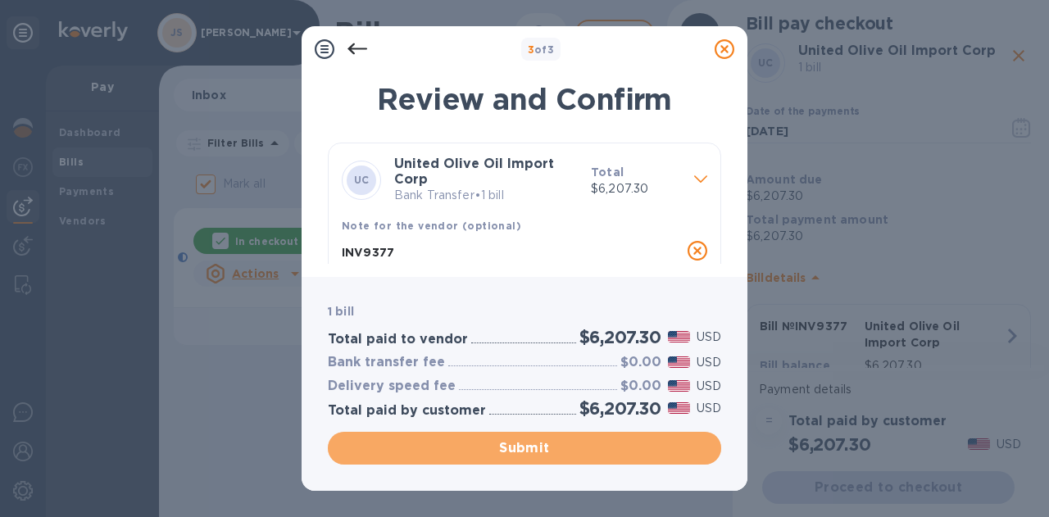
click at [551, 440] on span "Submit" at bounding box center [524, 449] width 367 height 20
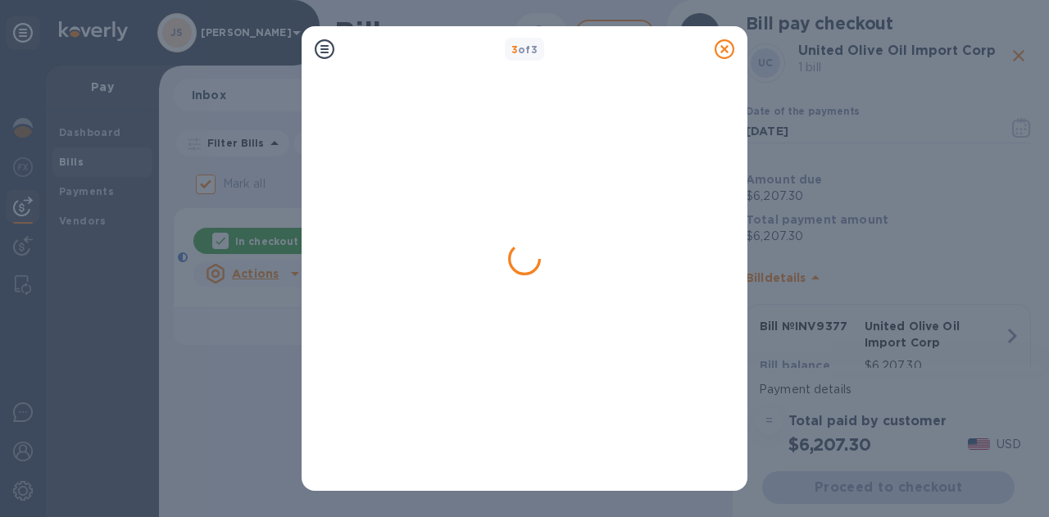
checkbox input "false"
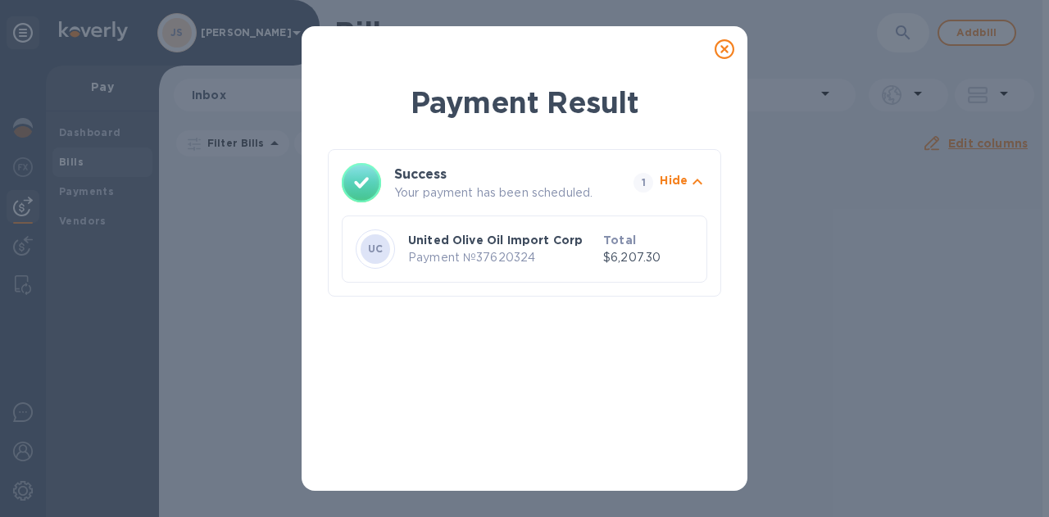
click at [721, 52] on icon at bounding box center [725, 49] width 20 height 20
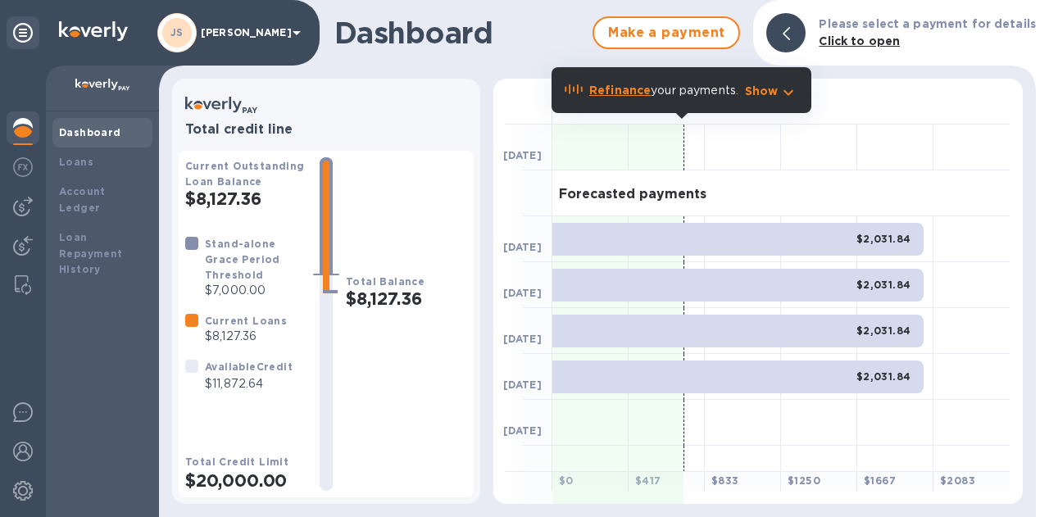
click at [24, 196] on div at bounding box center [23, 206] width 33 height 33
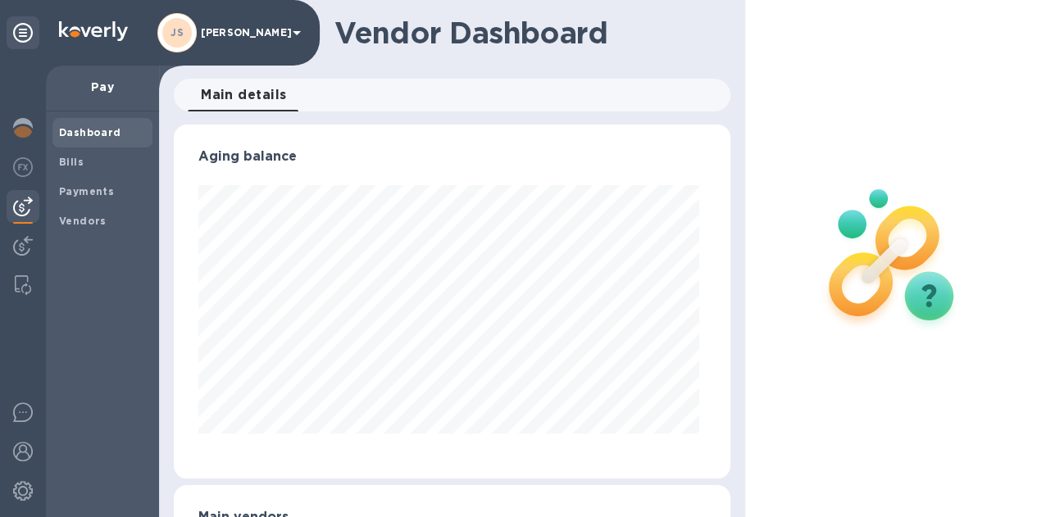
click at [105, 157] on span "Bills" at bounding box center [102, 162] width 87 height 16
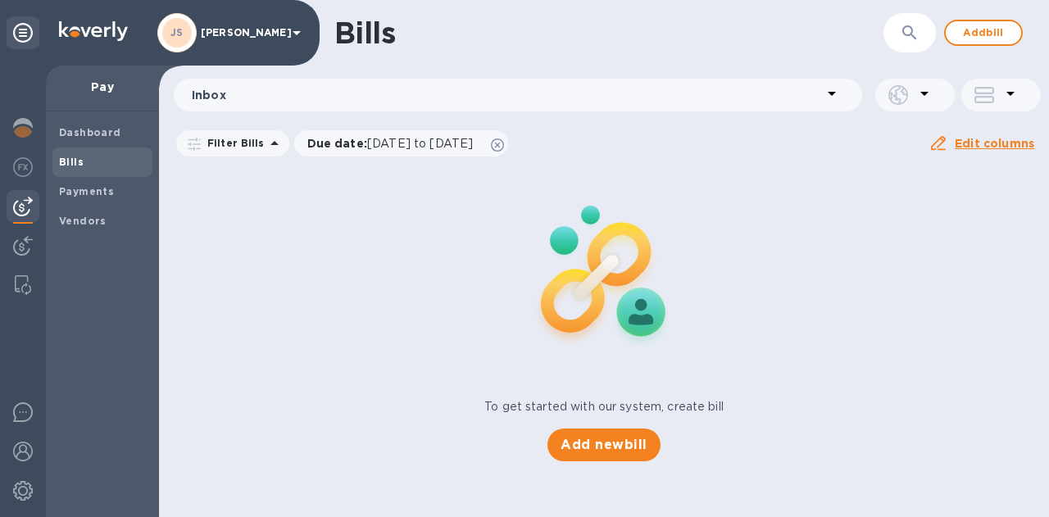
click at [968, 35] on span "Add bill" at bounding box center [983, 33] width 49 height 20
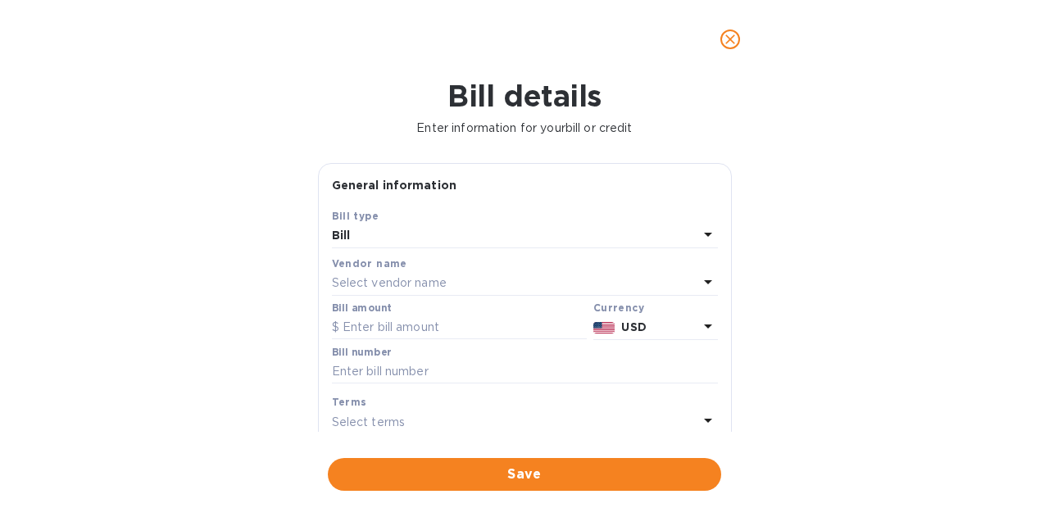
click at [444, 279] on p "Select vendor name" at bounding box center [389, 283] width 115 height 17
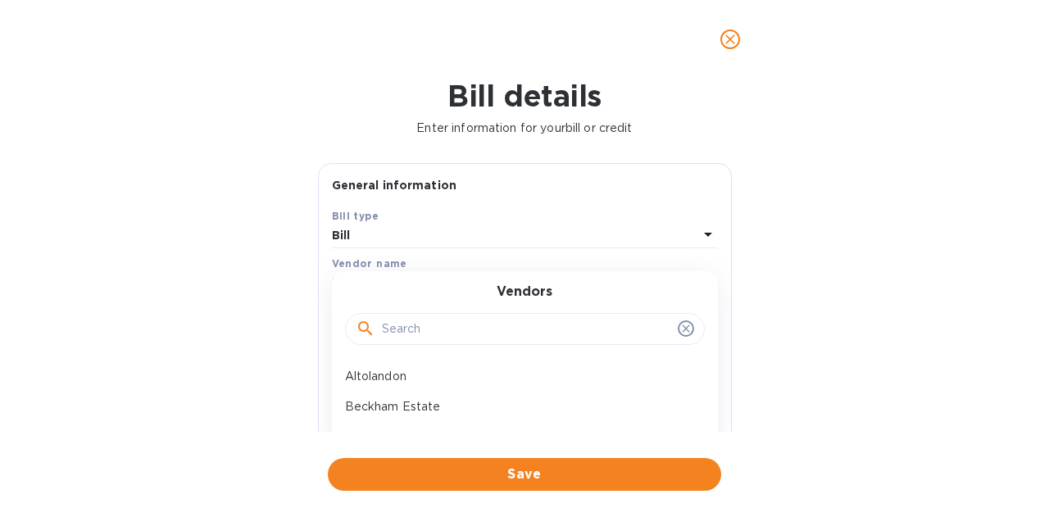
click at [429, 325] on input "text" at bounding box center [526, 329] width 289 height 25
type input "fossil"
click at [412, 370] on p "Fossil & Fawn" at bounding box center [518, 376] width 347 height 17
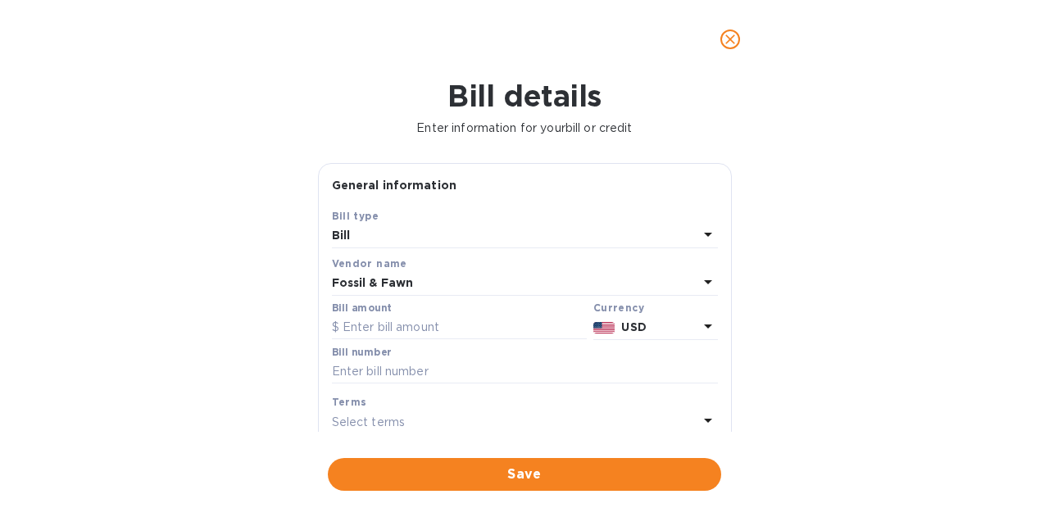
click at [446, 334] on input "text" at bounding box center [459, 328] width 255 height 25
paste input "5,988.78"
type input "5,988.78"
click at [431, 375] on input "text" at bounding box center [525, 372] width 386 height 25
paste input "2565"
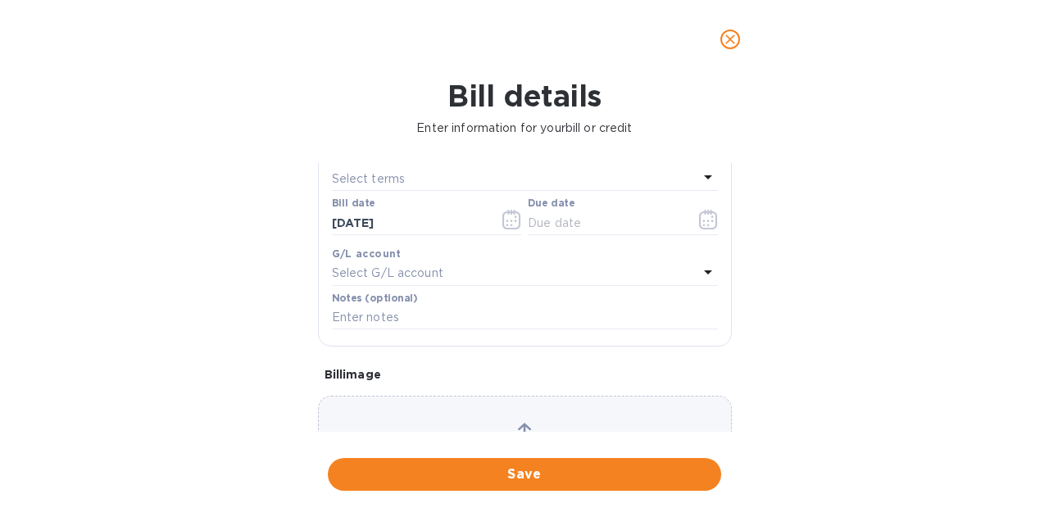
scroll to position [246, 0]
type input "2565"
click at [699, 216] on icon "button" at bounding box center [708, 217] width 19 height 20
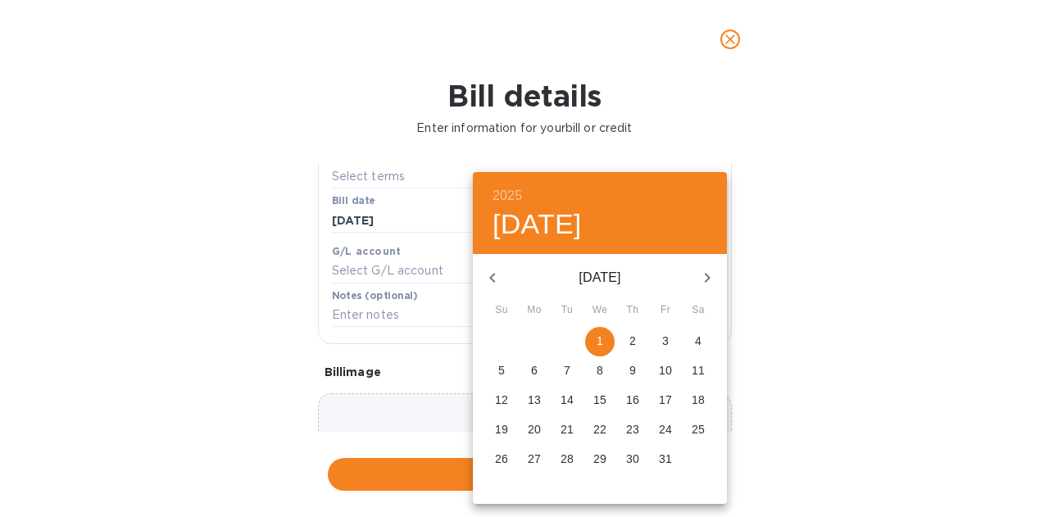
click at [564, 374] on p "7" at bounding box center [567, 370] width 7 height 16
type input "10/07/2025"
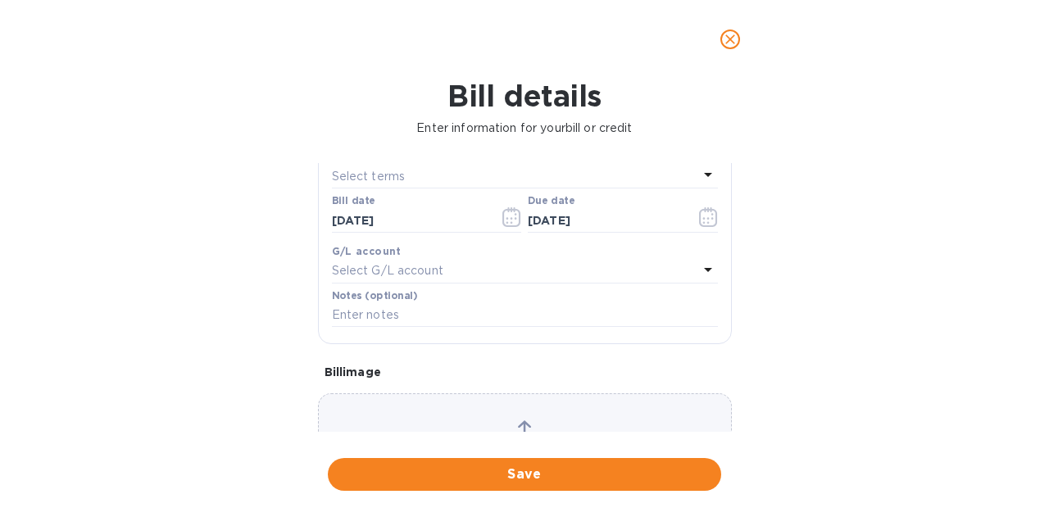
click at [580, 471] on span "Save" at bounding box center [524, 475] width 367 height 20
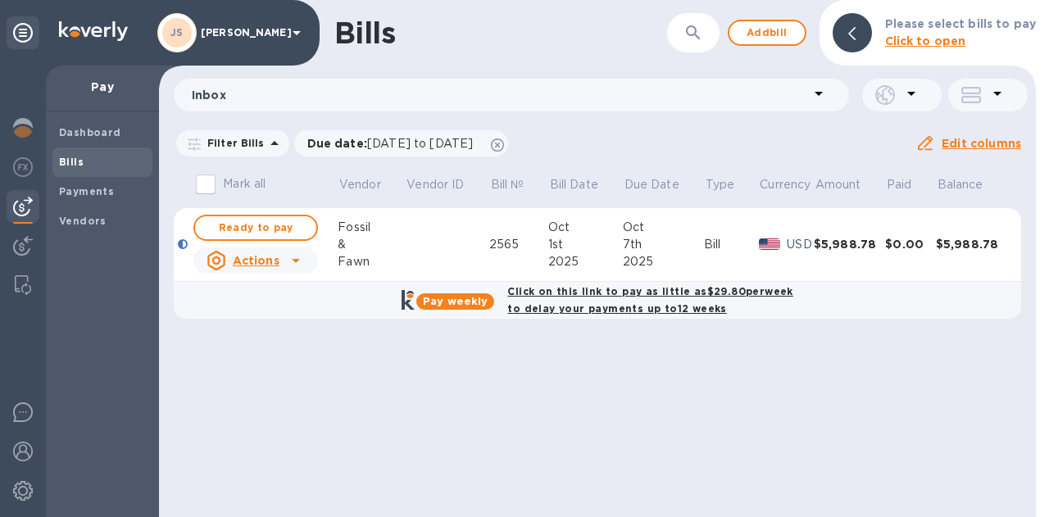
click at [275, 223] on span "Ready to pay" at bounding box center [255, 228] width 95 height 20
checkbox input "true"
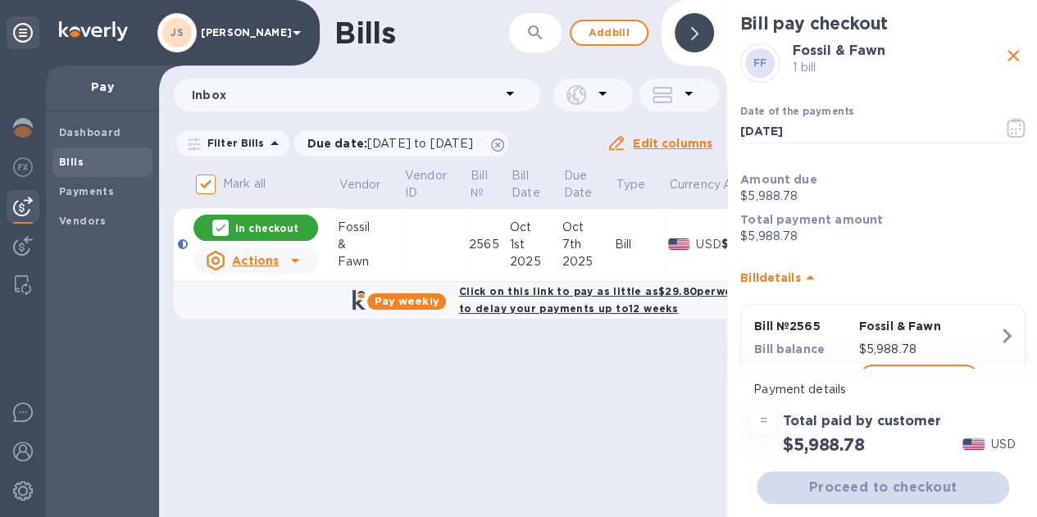
click at [1017, 130] on icon "button" at bounding box center [1016, 128] width 18 height 20
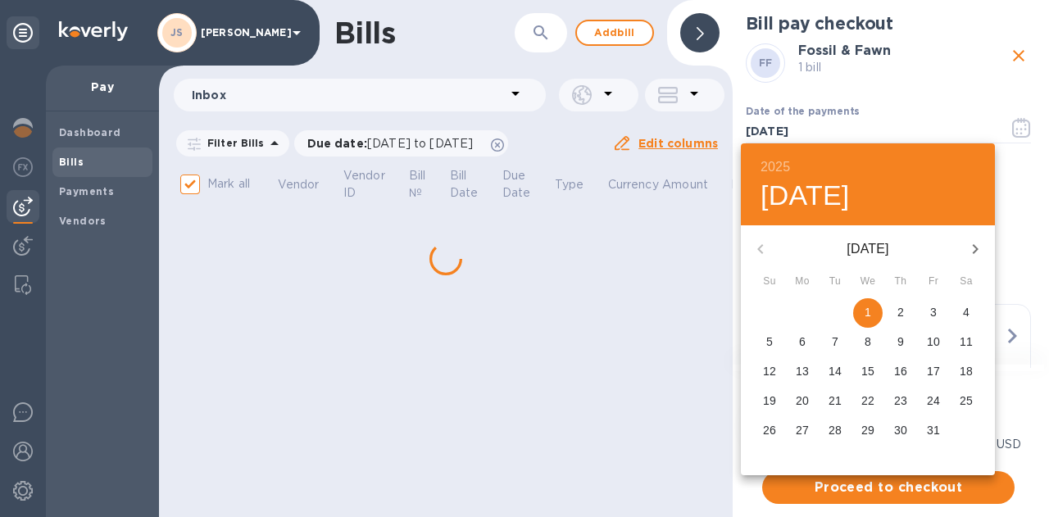
click at [833, 341] on p "7" at bounding box center [835, 342] width 7 height 16
type input "10/07/2025"
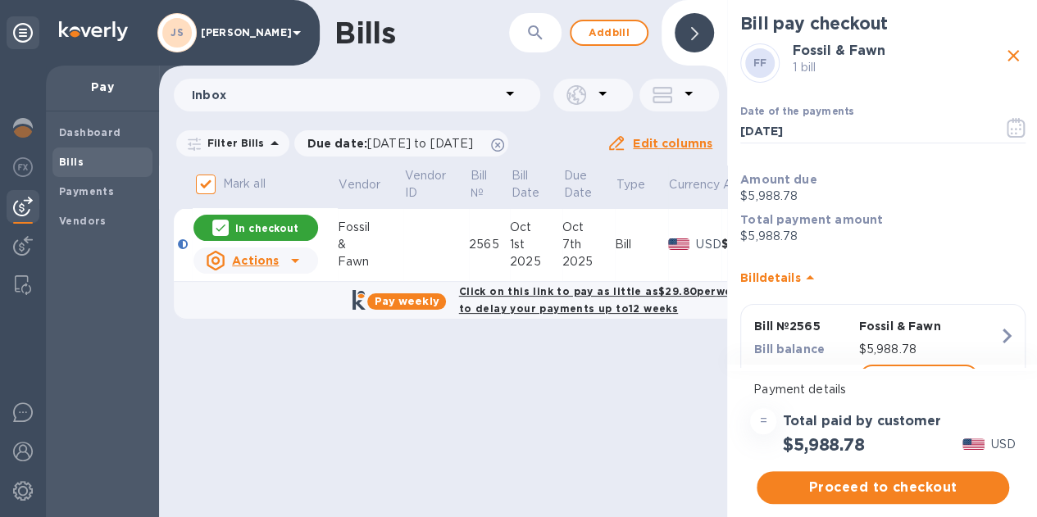
click at [904, 483] on span "Proceed to checkout" at bounding box center [883, 488] width 226 height 20
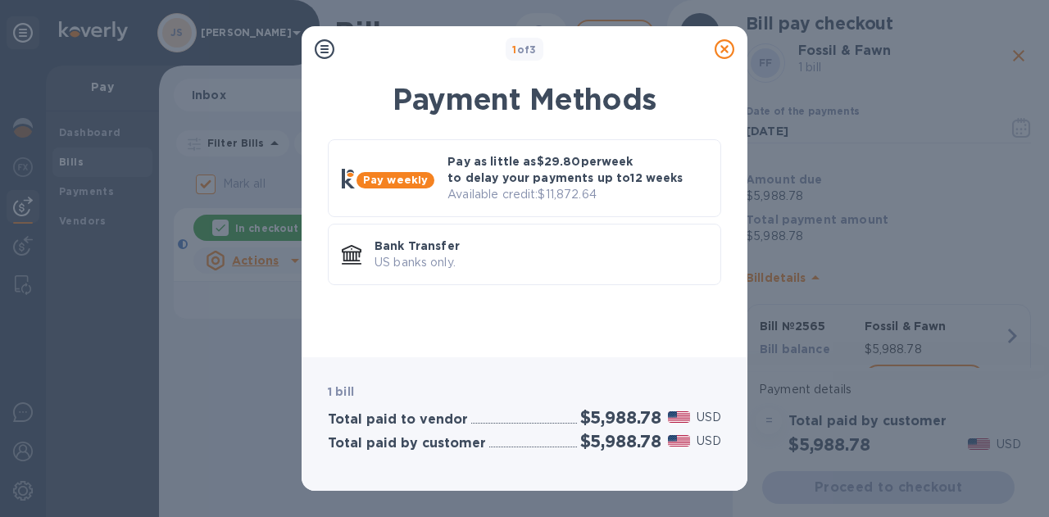
click at [501, 245] on p "Bank Transfer" at bounding box center [541, 246] width 333 height 16
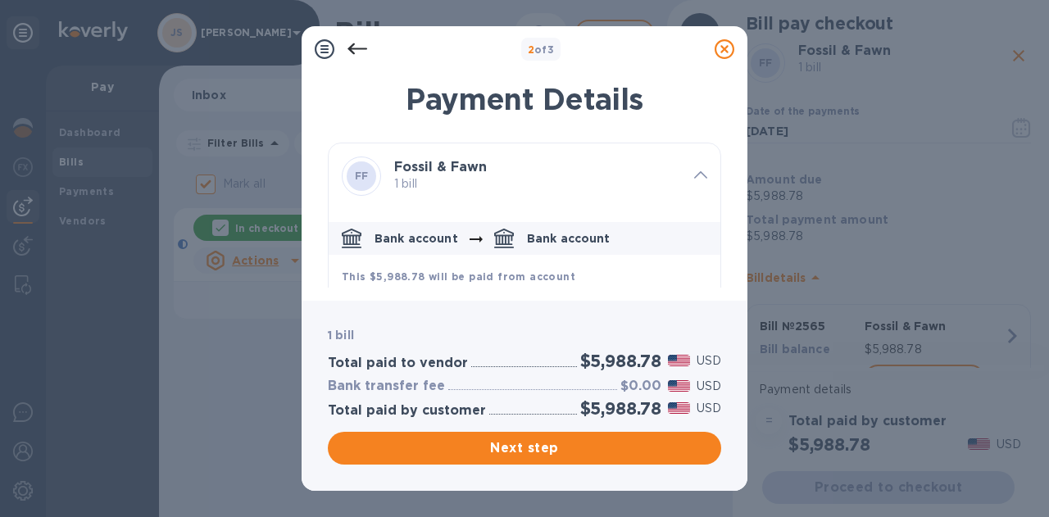
click at [485, 445] on span "Next step" at bounding box center [524, 449] width 367 height 20
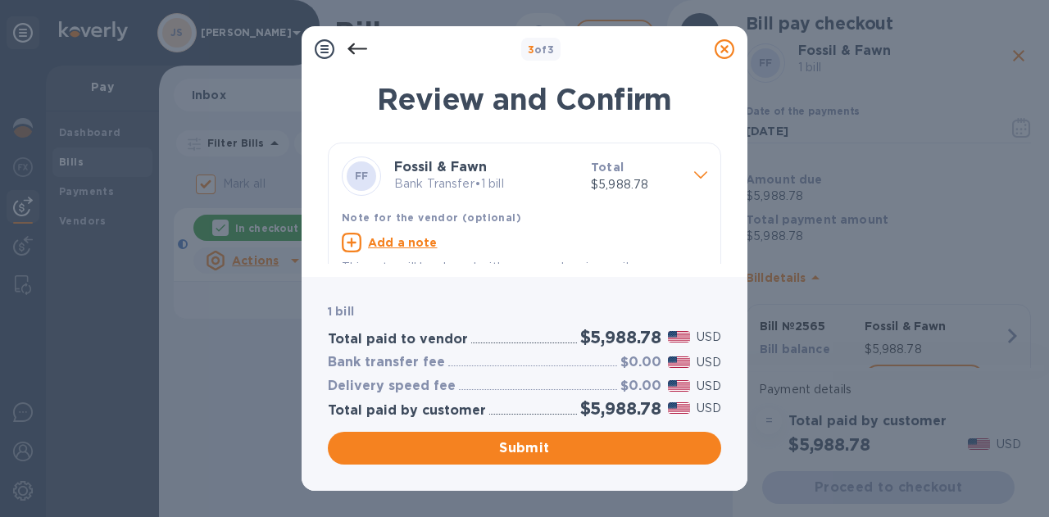
click at [421, 245] on u "Add a note" at bounding box center [403, 242] width 70 height 13
click at [410, 245] on textarea at bounding box center [511, 245] width 339 height 14
type textarea "2565"
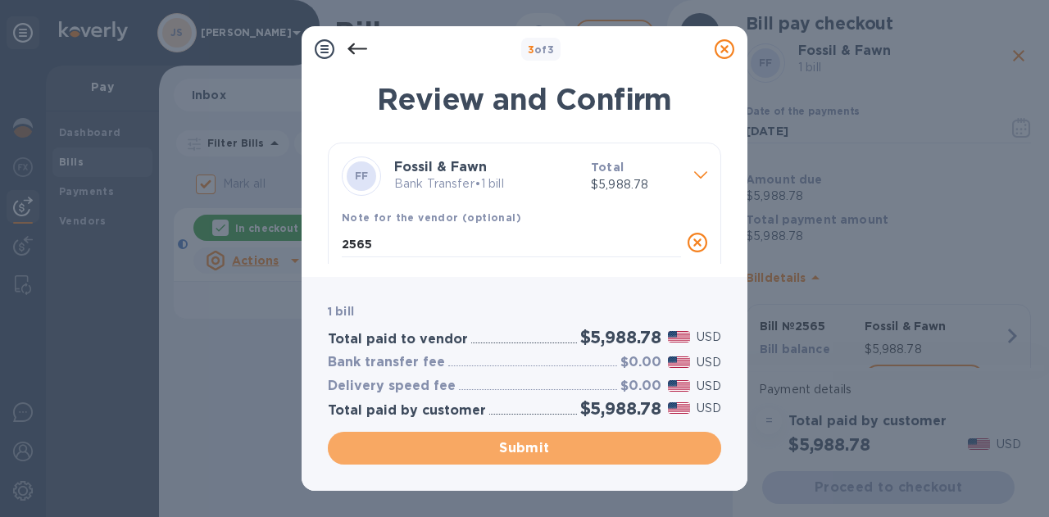
click at [525, 444] on span "Submit" at bounding box center [524, 449] width 367 height 20
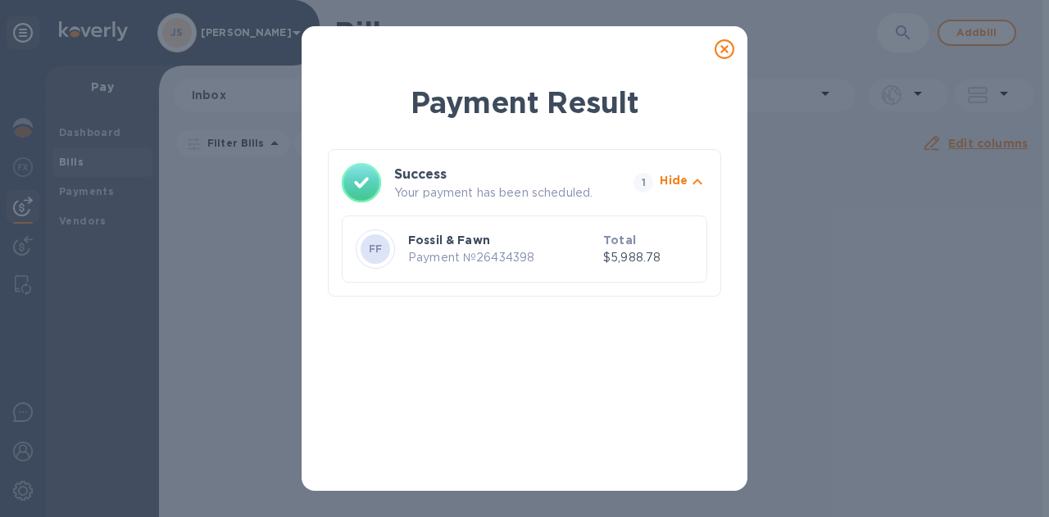
click at [725, 52] on icon at bounding box center [725, 49] width 20 height 20
